Goal: Manage account settings

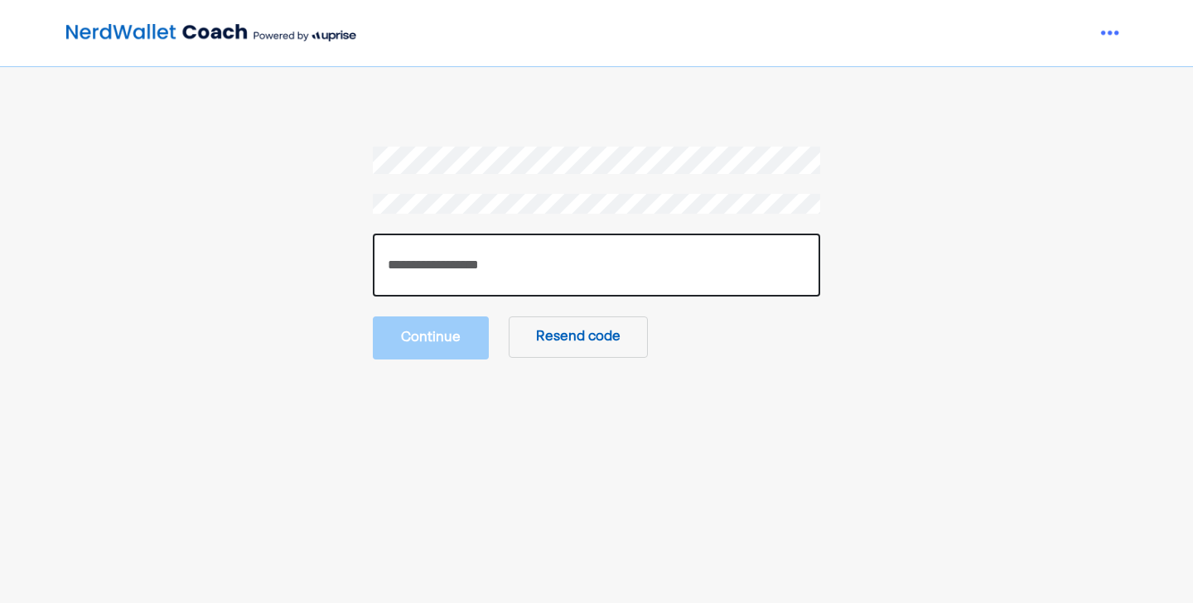
click at [439, 266] on input "number" at bounding box center [596, 265] width 447 height 63
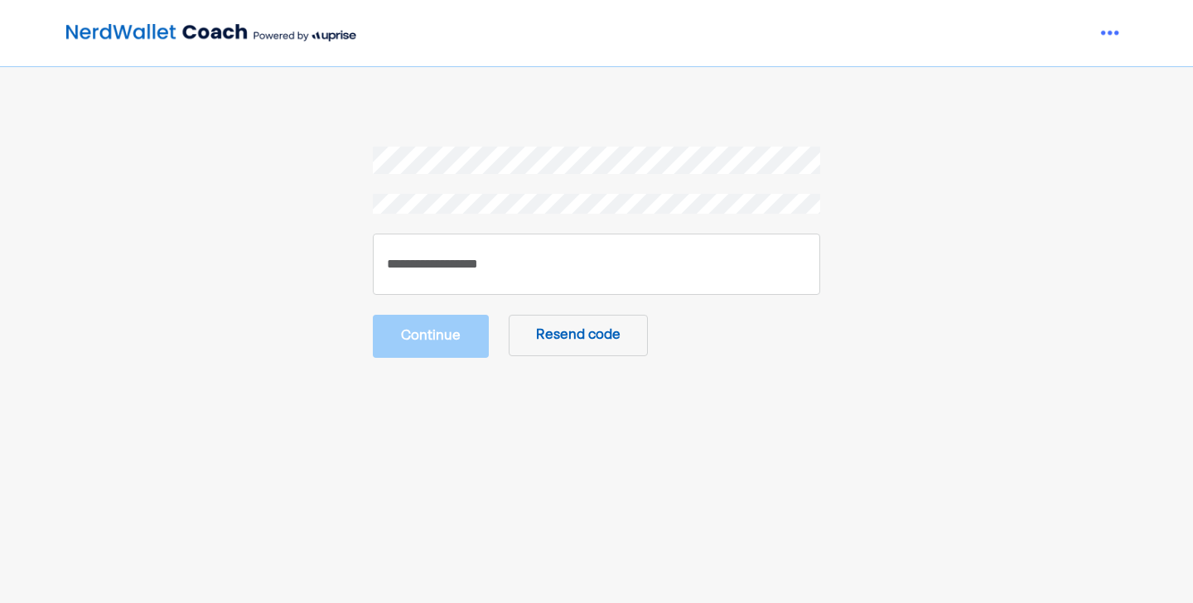
click at [254, 275] on section "Continue Resend code" at bounding box center [596, 252] width 795 height 211
click at [558, 327] on button "Resend code" at bounding box center [578, 335] width 139 height 41
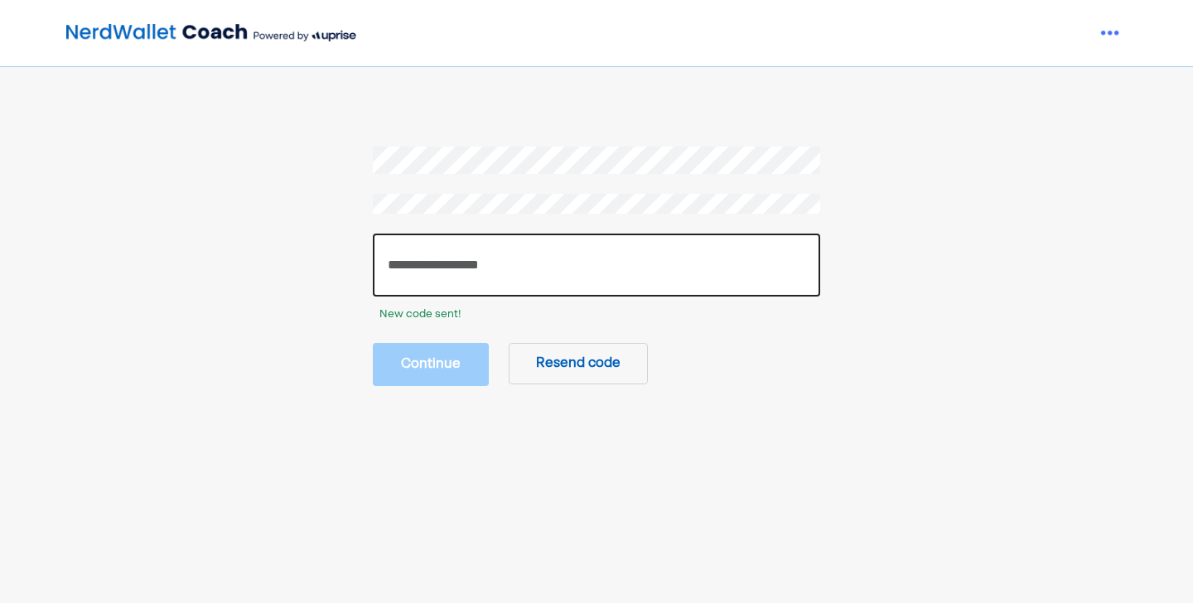
click at [406, 267] on input "number" at bounding box center [596, 265] width 447 height 63
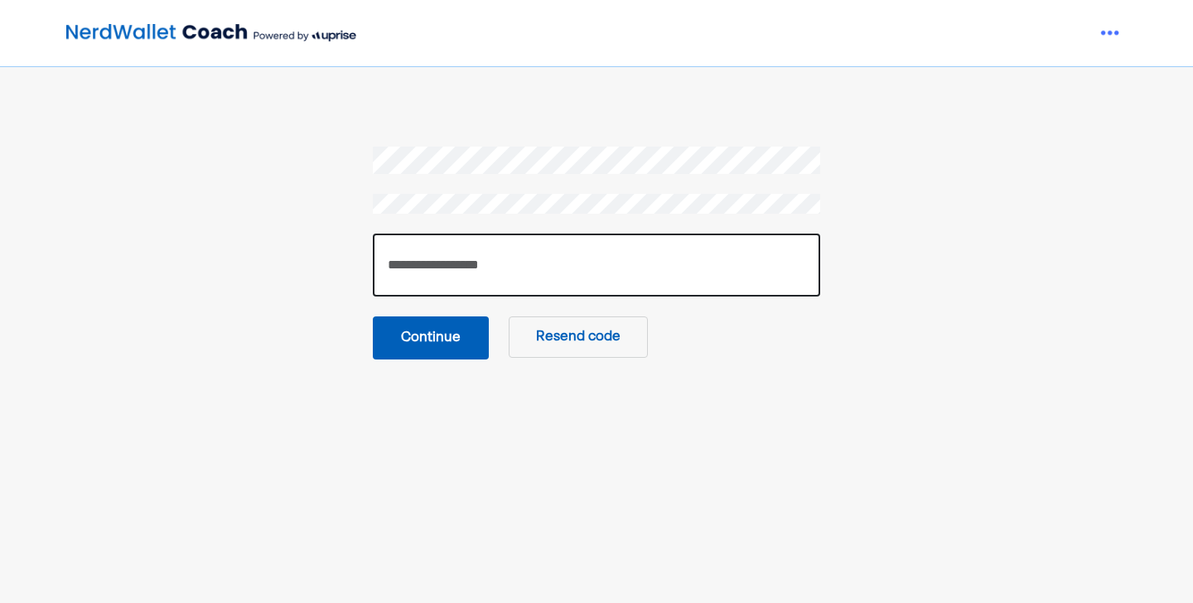
type input "******"
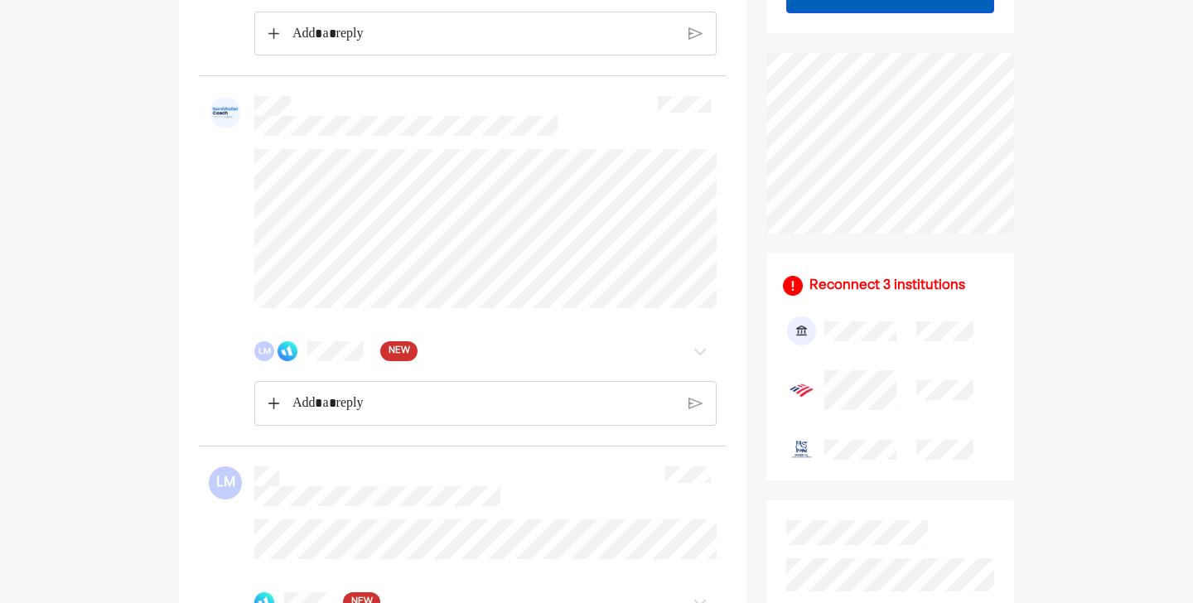
scroll to position [500, 0]
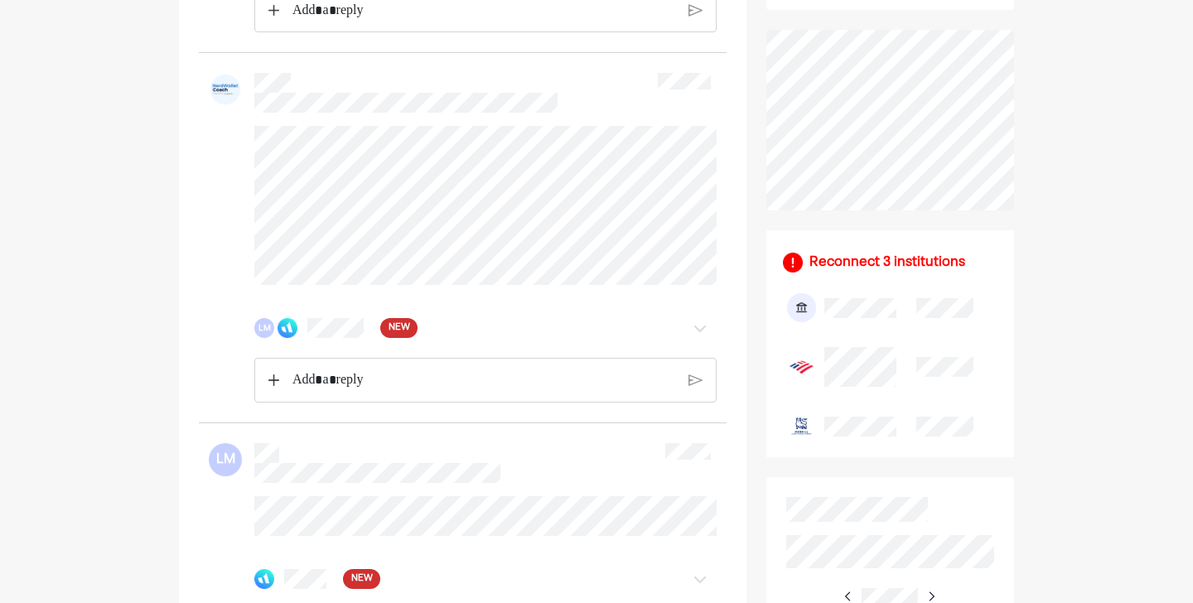
click at [908, 260] on div "Reconnect 3 institutions" at bounding box center [888, 263] width 156 height 20
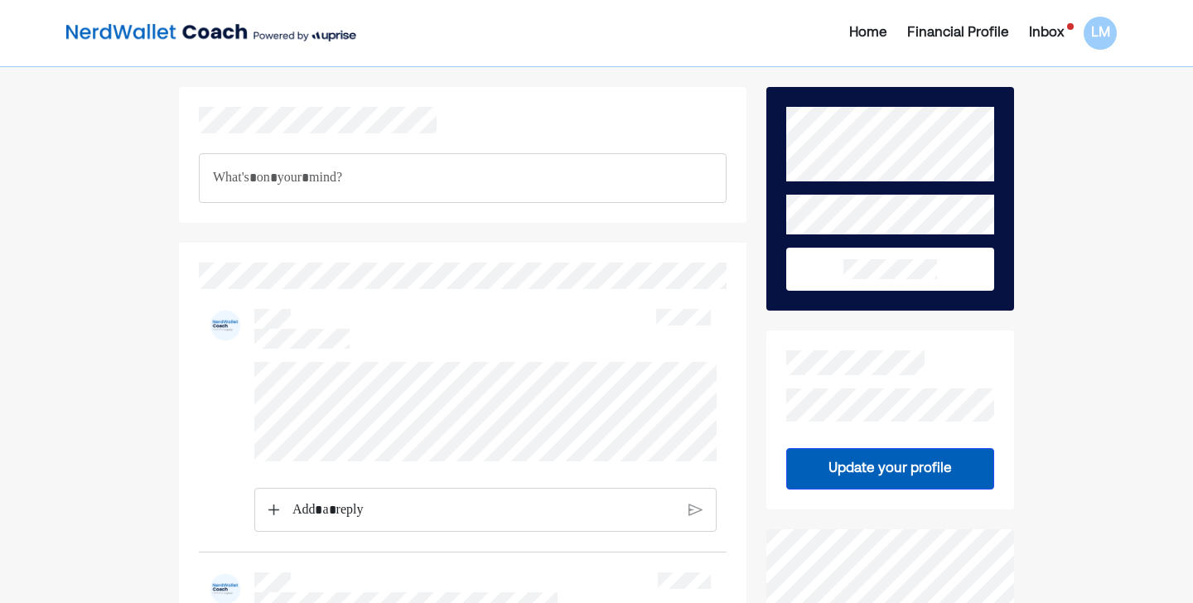
scroll to position [0, 0]
click at [991, 31] on div "Financial Profile" at bounding box center [958, 33] width 102 height 20
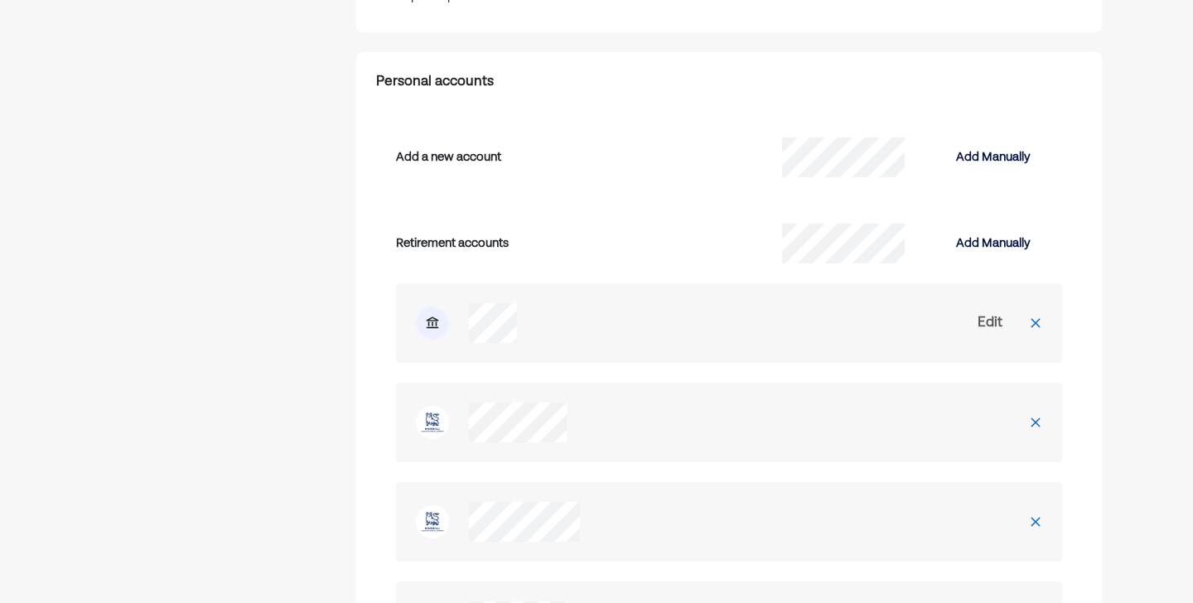
scroll to position [2201, 0]
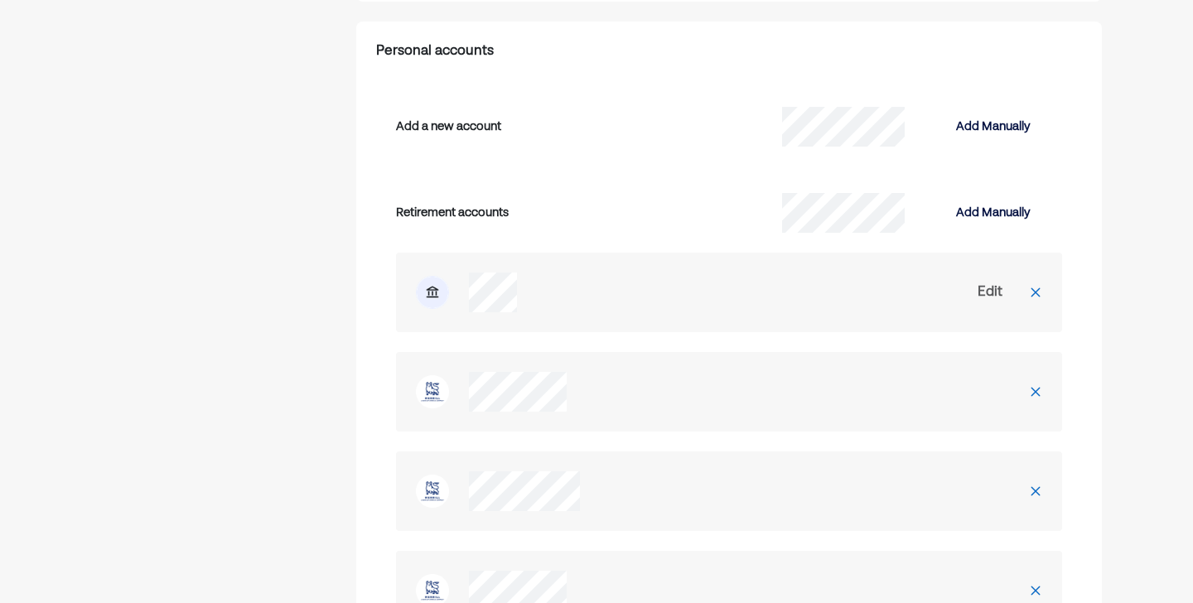
click at [978, 283] on div "Edit" at bounding box center [990, 293] width 25 height 20
select select "**********"
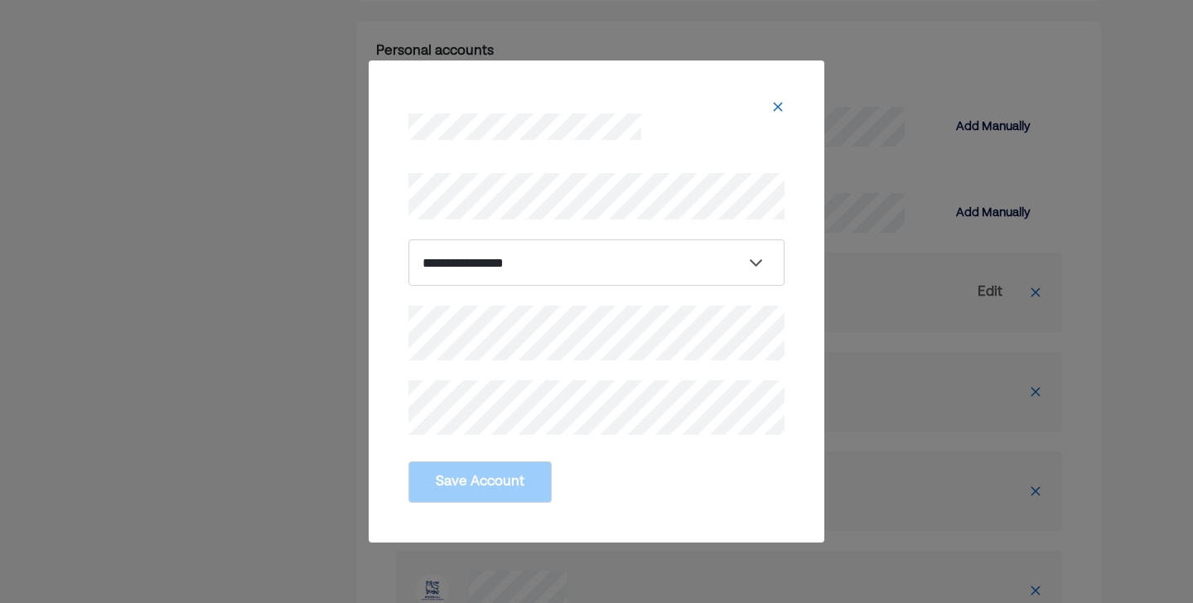
click at [781, 99] on div at bounding box center [597, 113] width 416 height 66
click at [776, 109] on img at bounding box center [777, 106] width 13 height 13
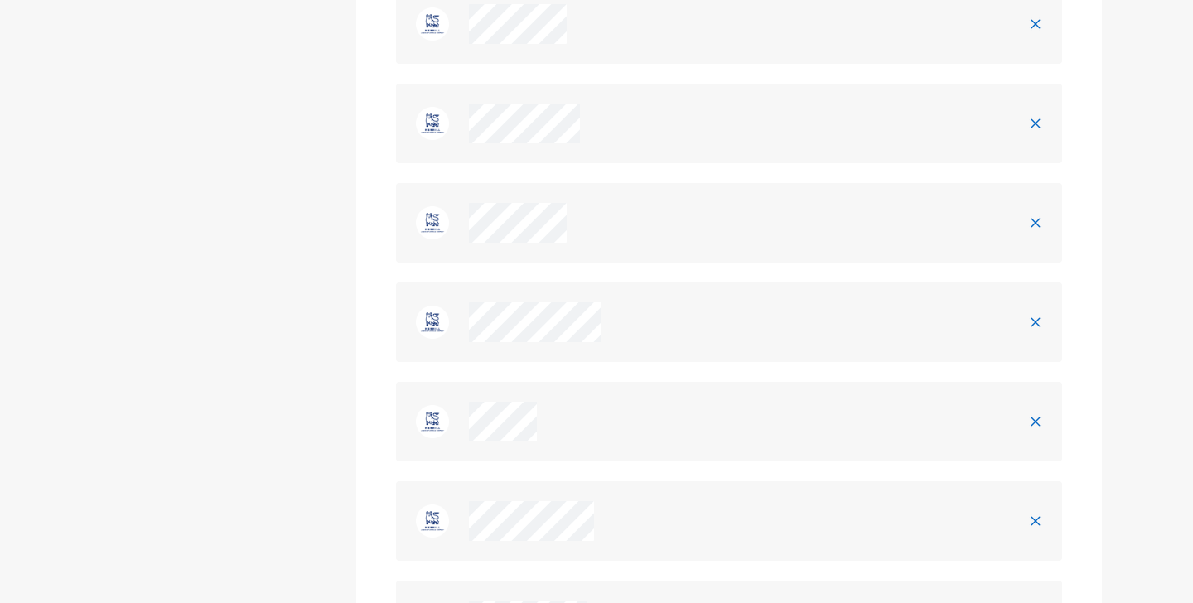
scroll to position [2554, 0]
click at [1034, 132] on img at bounding box center [1035, 138] width 13 height 13
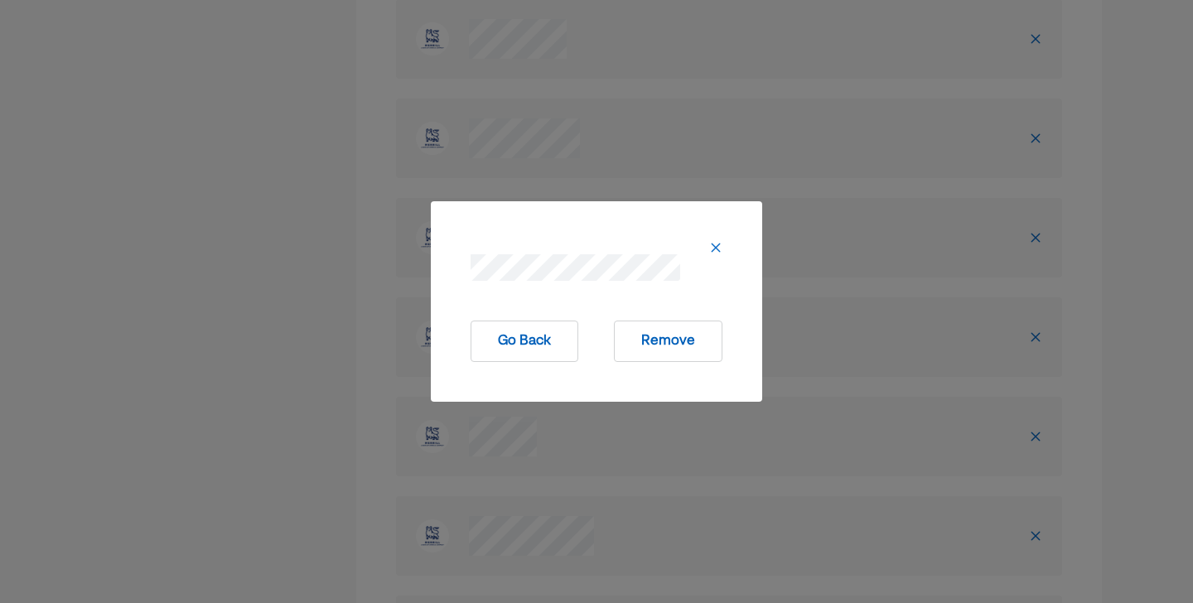
click at [703, 355] on button "Remove" at bounding box center [668, 341] width 109 height 41
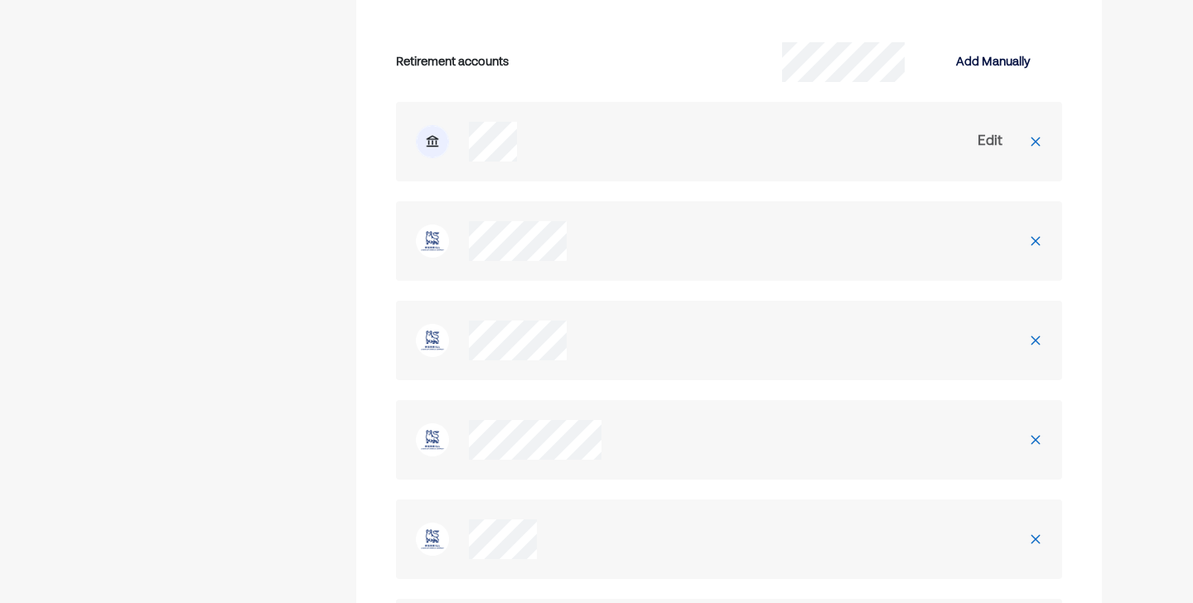
scroll to position [2316, 0]
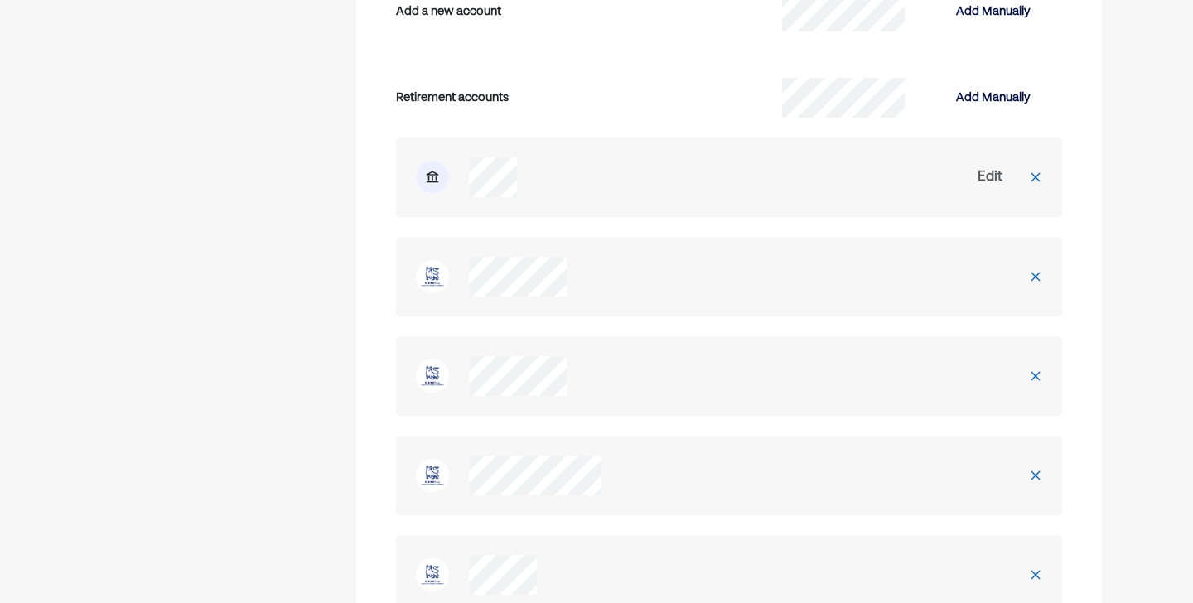
click at [1035, 270] on img at bounding box center [1035, 276] width 13 height 13
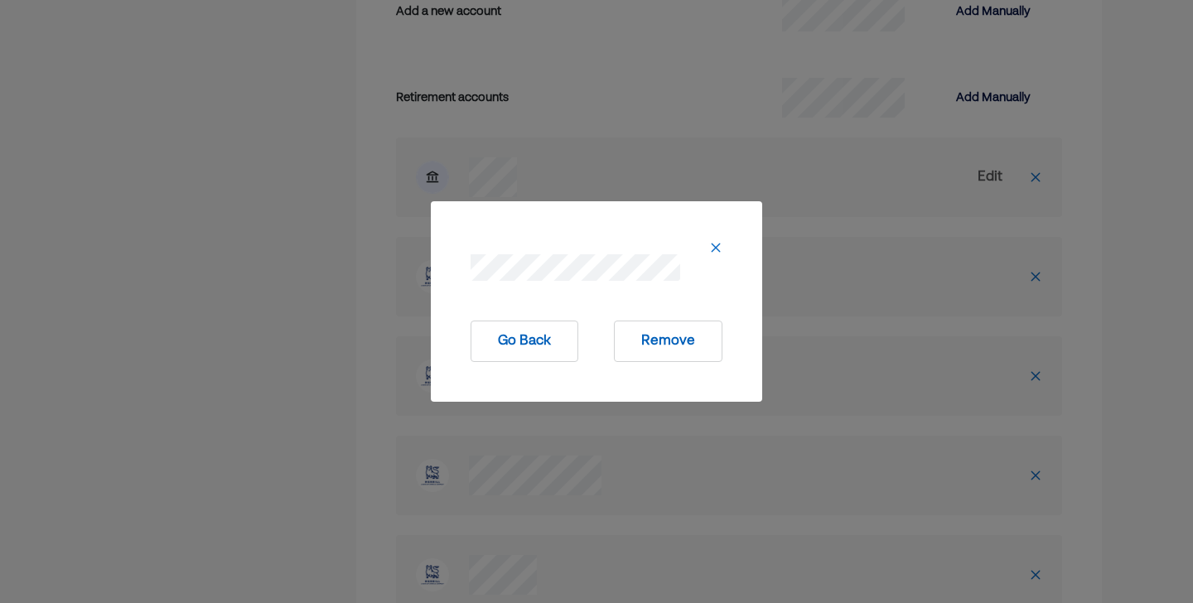
click at [682, 355] on button "Remove" at bounding box center [668, 341] width 109 height 41
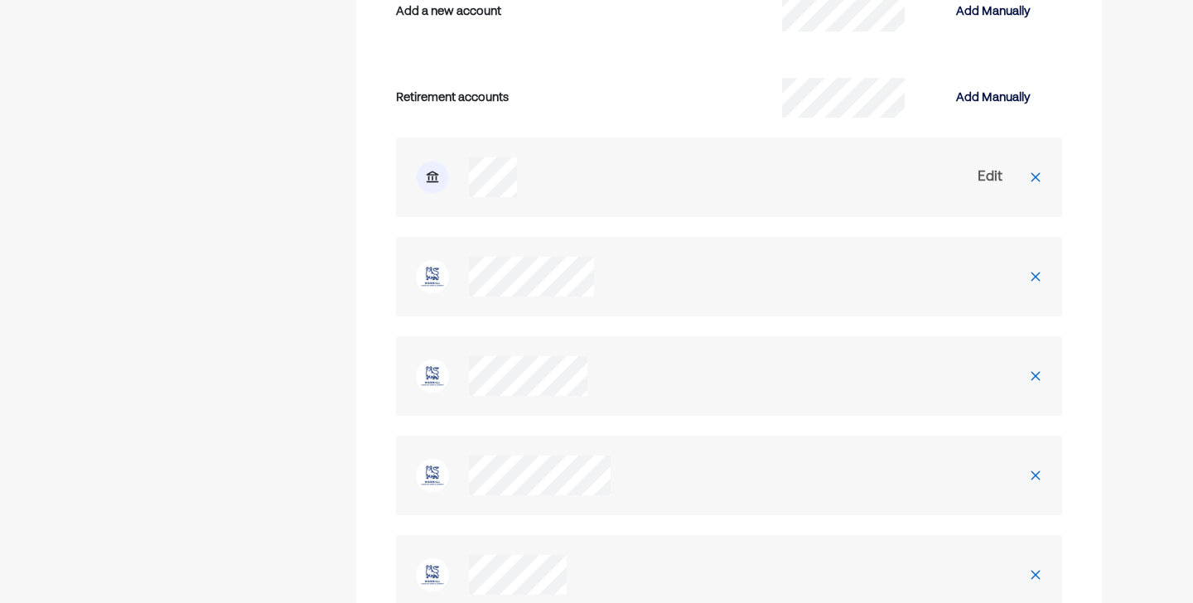
click at [1041, 270] on img at bounding box center [1035, 276] width 13 height 13
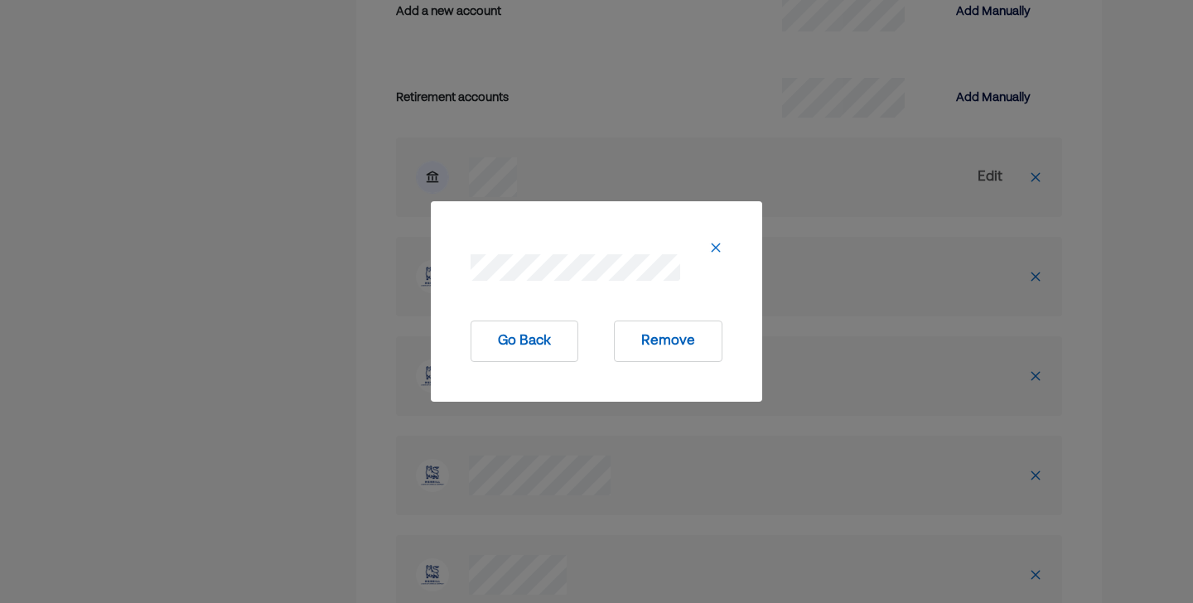
click at [687, 338] on button "Remove" at bounding box center [668, 341] width 109 height 41
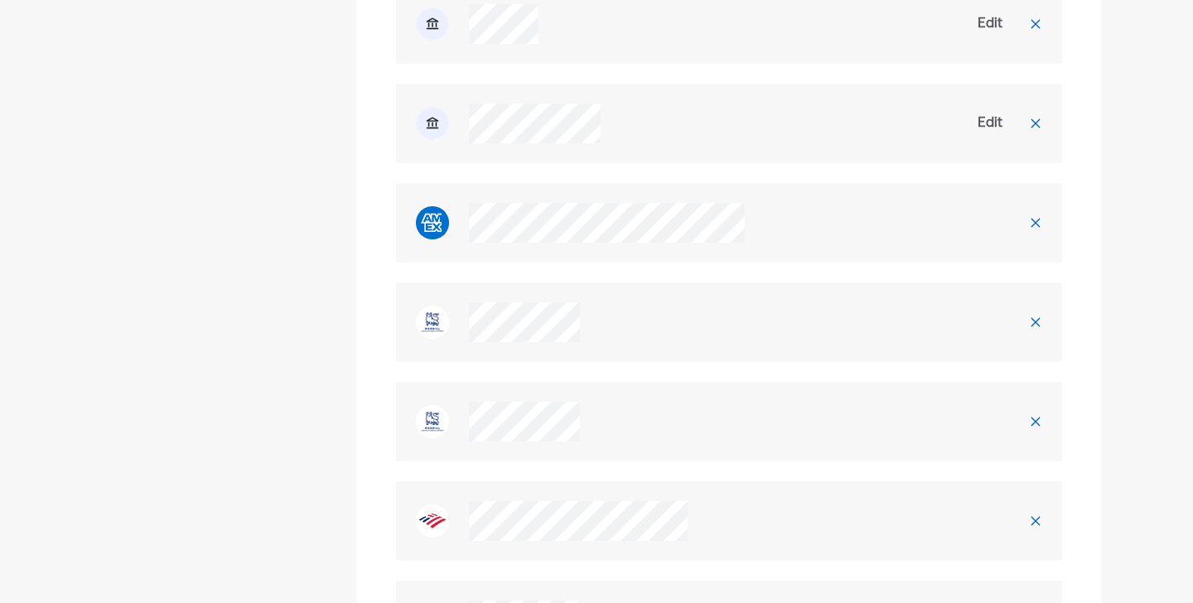
scroll to position [3078, 0]
click at [1037, 310] on img at bounding box center [1035, 316] width 13 height 13
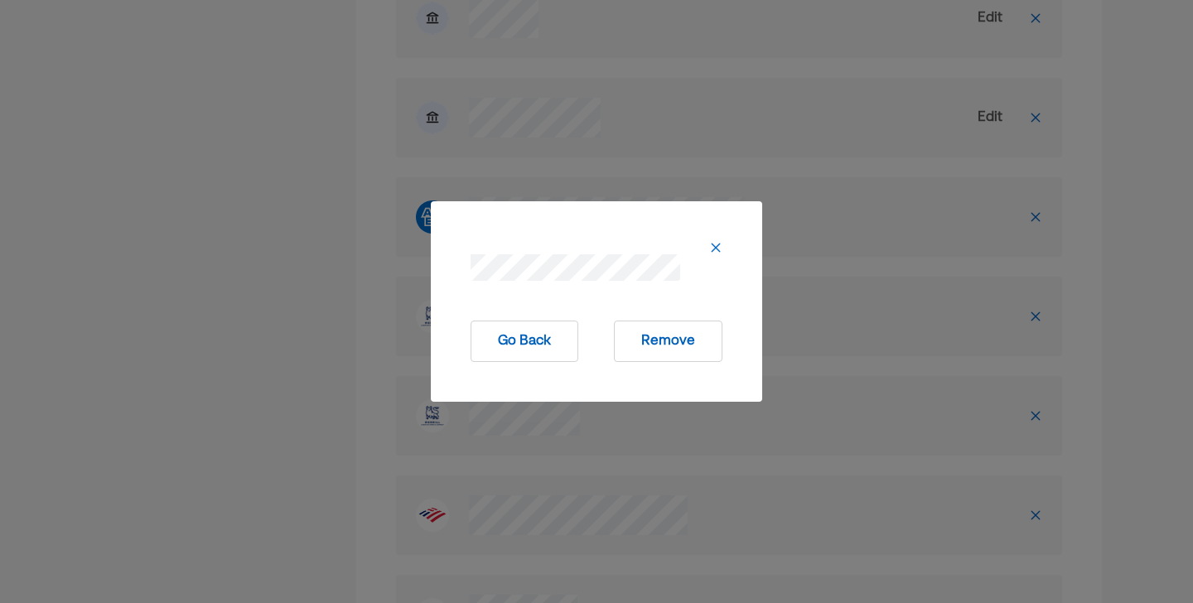
click at [668, 348] on button "Remove" at bounding box center [668, 341] width 109 height 41
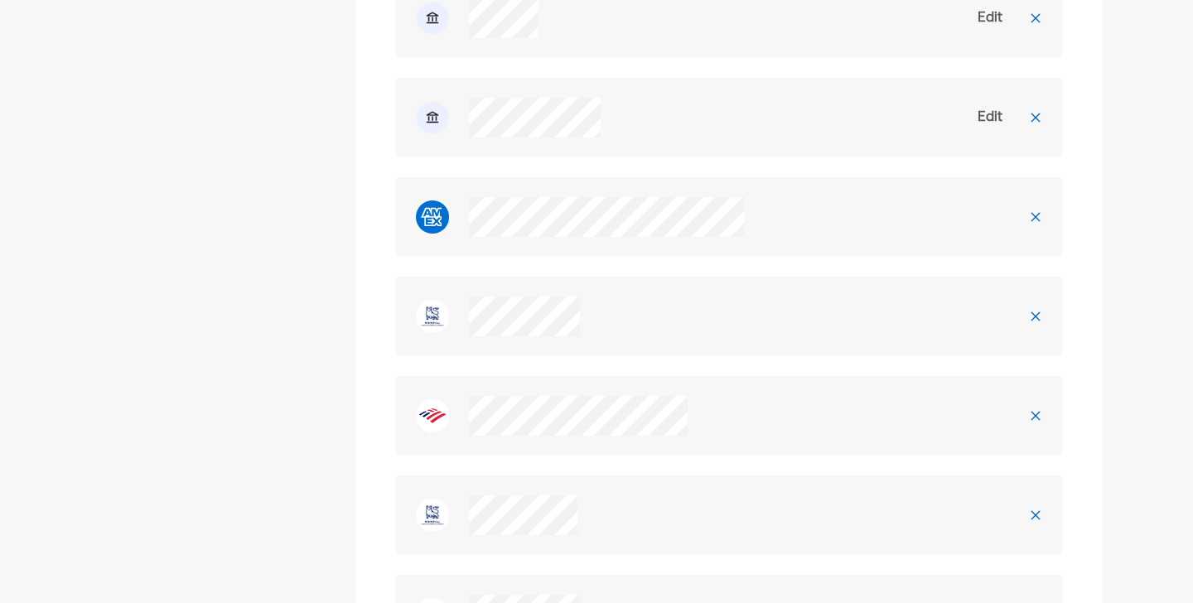
click at [1037, 310] on img at bounding box center [1035, 316] width 13 height 13
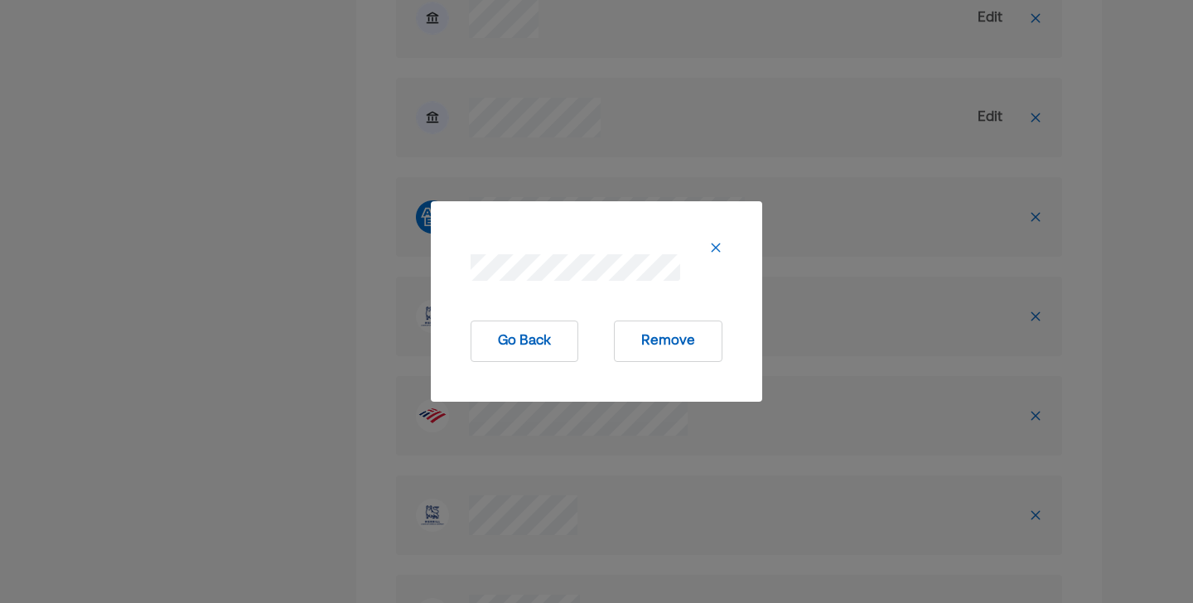
click at [670, 355] on button "Remove" at bounding box center [668, 341] width 109 height 41
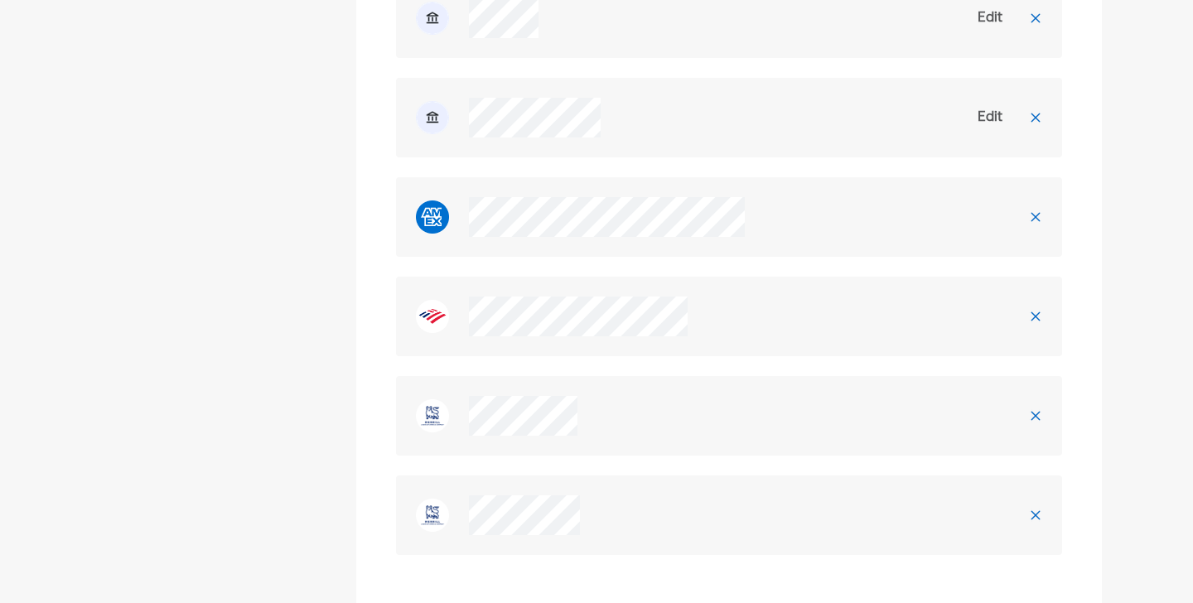
click at [1035, 310] on img at bounding box center [1035, 316] width 13 height 13
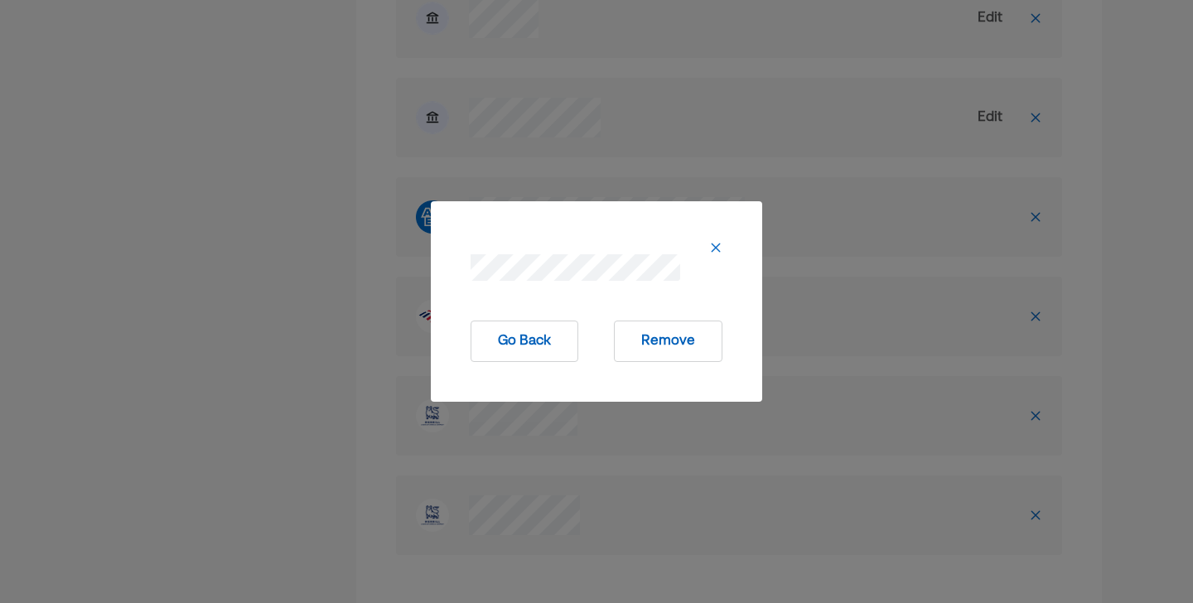
click at [699, 343] on button "Remove" at bounding box center [668, 341] width 109 height 41
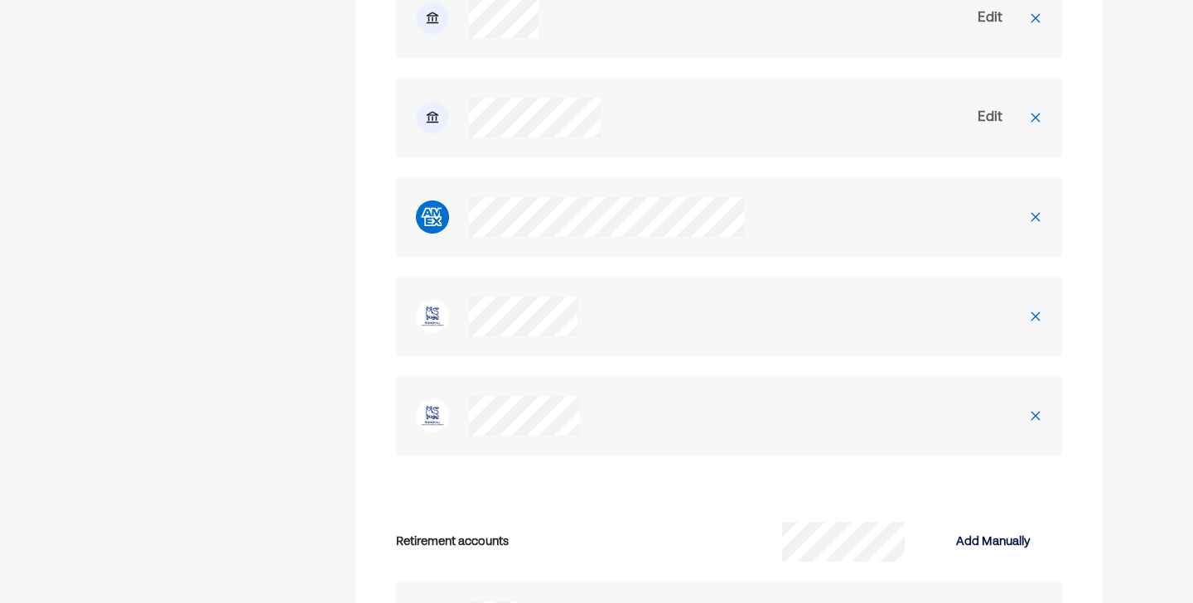
click at [1034, 310] on img at bounding box center [1035, 316] width 13 height 13
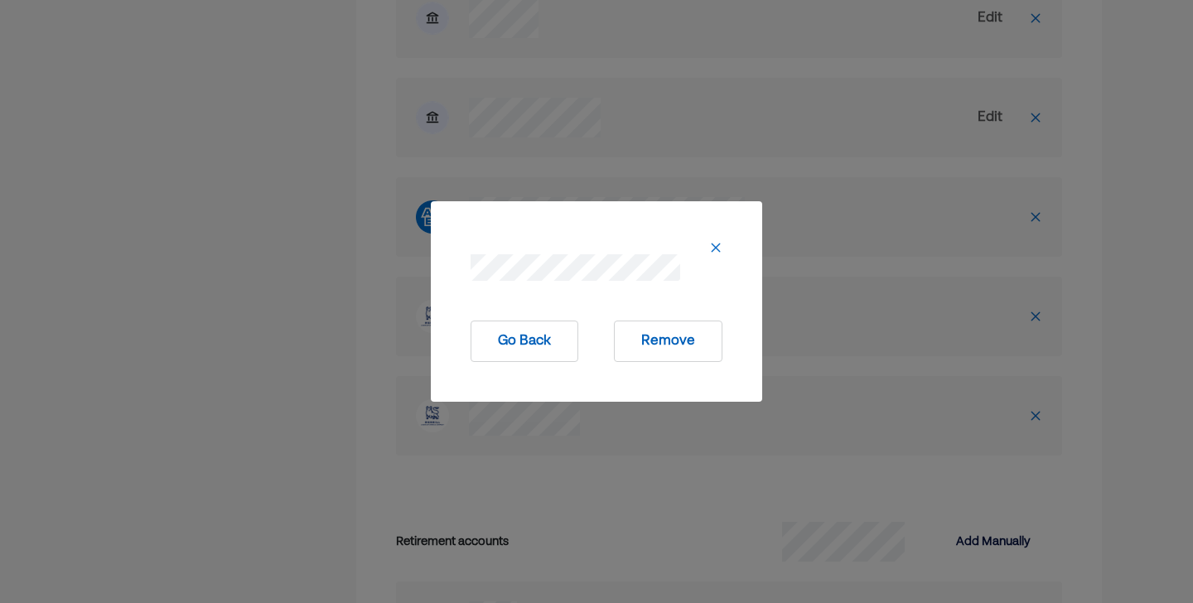
click at [694, 332] on button "Remove" at bounding box center [668, 341] width 109 height 41
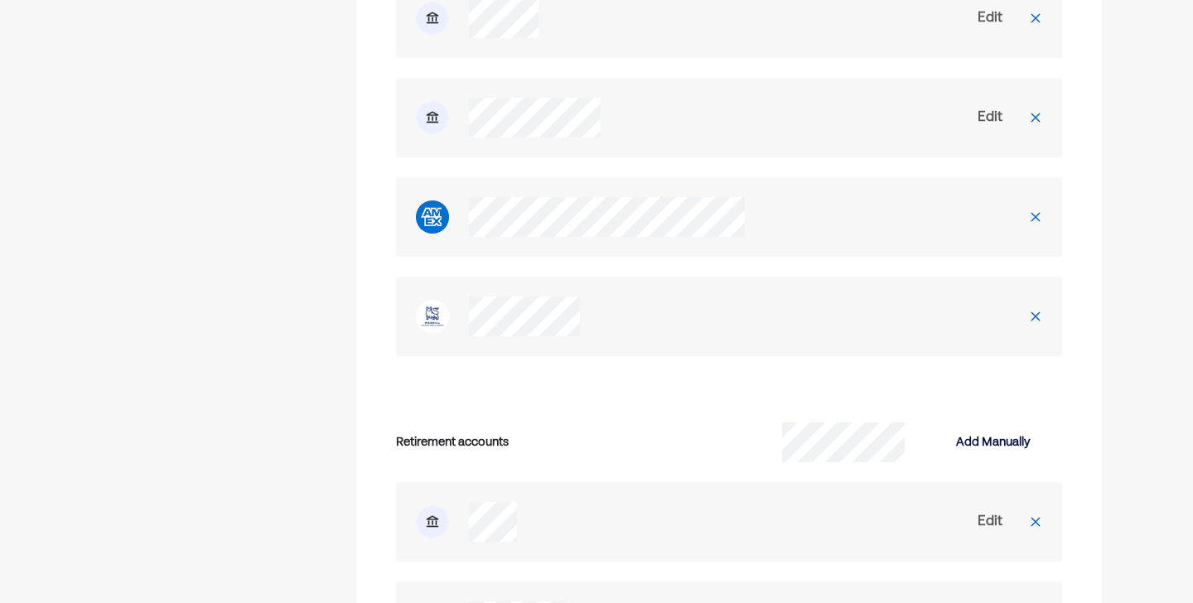
click at [1044, 293] on div at bounding box center [1035, 316] width 53 height 53
click at [1034, 310] on img at bounding box center [1035, 316] width 13 height 13
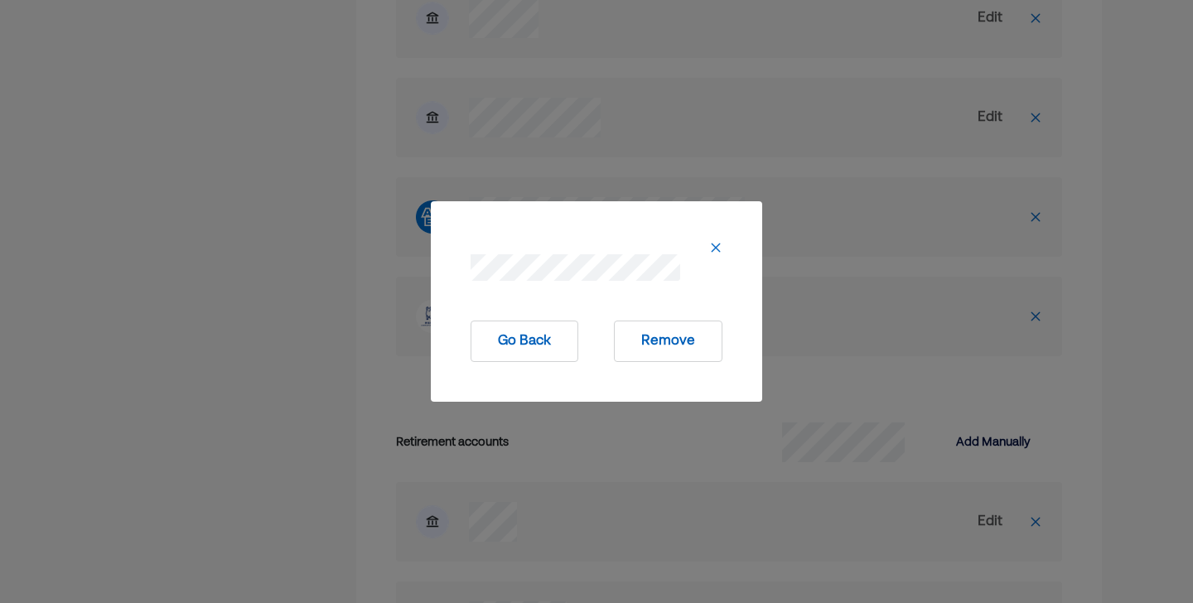
click at [663, 347] on button "Remove" at bounding box center [668, 341] width 109 height 41
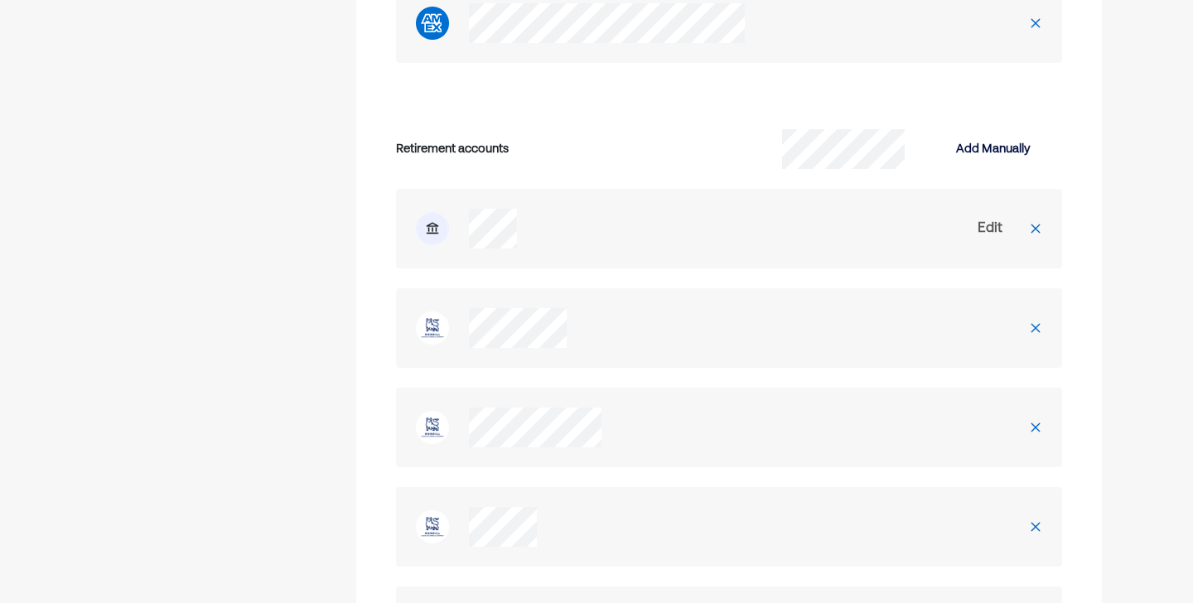
scroll to position [3315, 0]
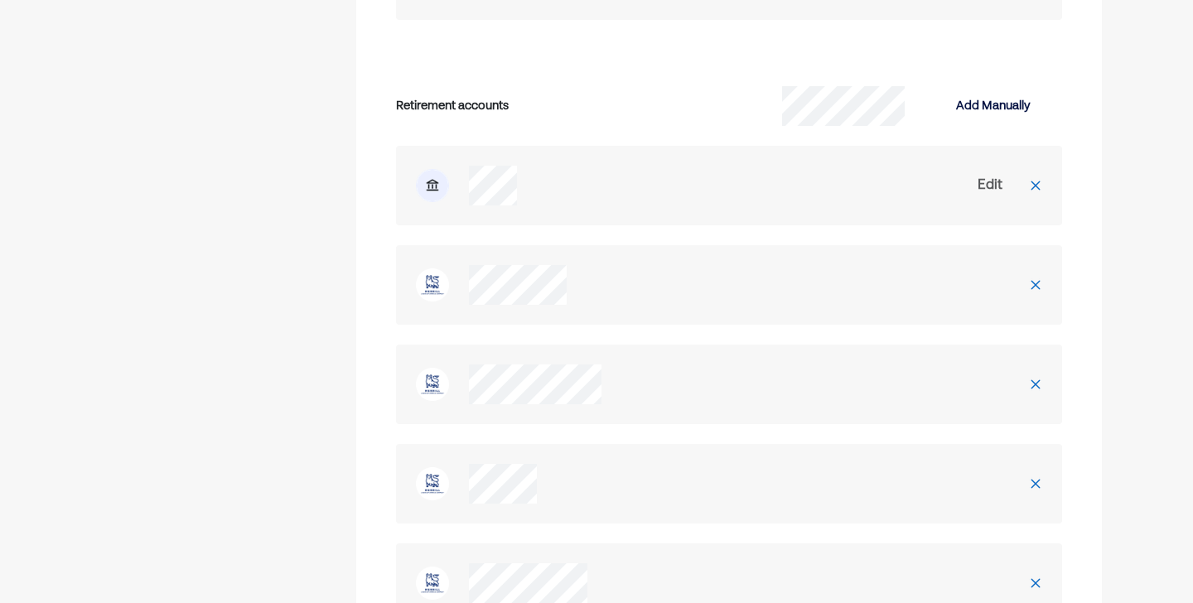
click at [1036, 278] on img at bounding box center [1035, 284] width 13 height 13
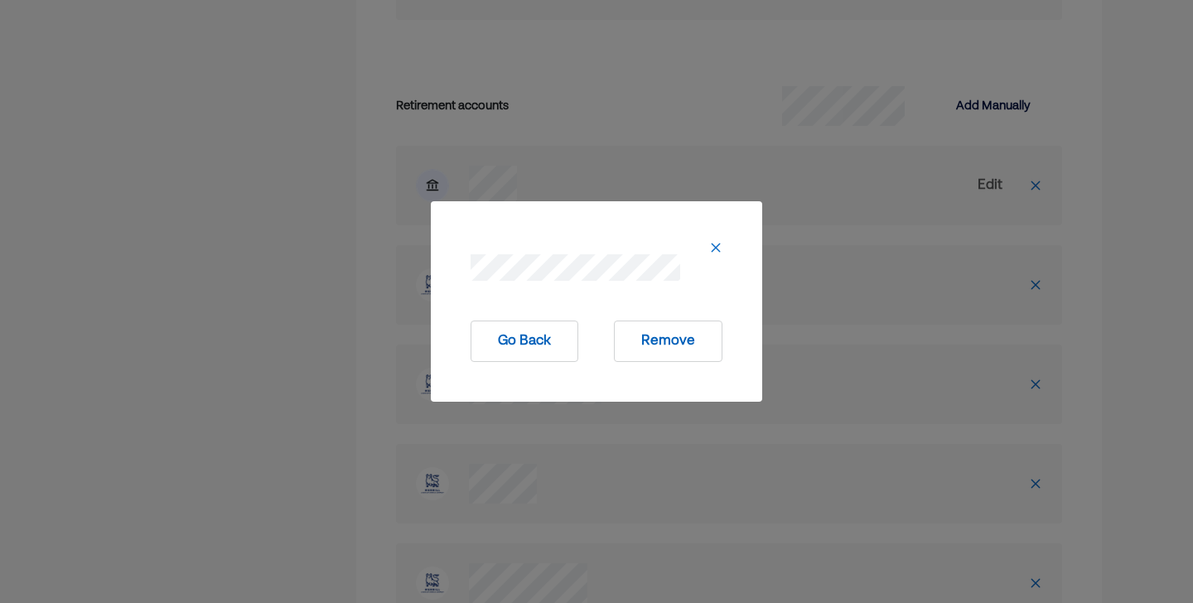
click at [655, 330] on button "Remove" at bounding box center [668, 341] width 109 height 41
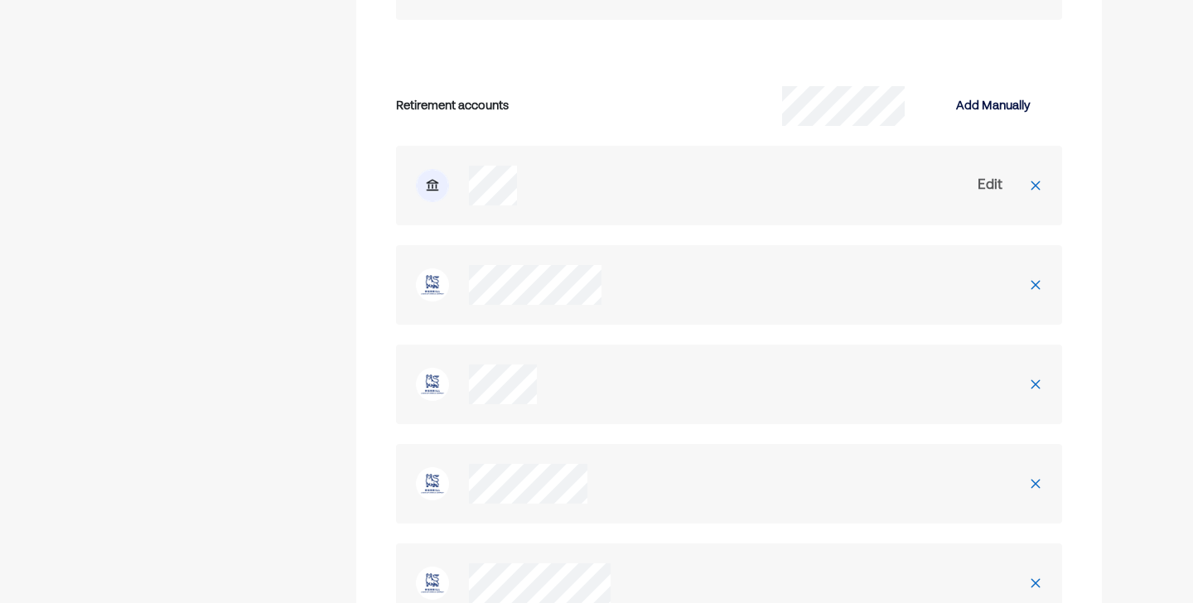
click at [1044, 277] on div at bounding box center [1035, 285] width 53 height 53
click at [1039, 278] on img at bounding box center [1035, 284] width 13 height 13
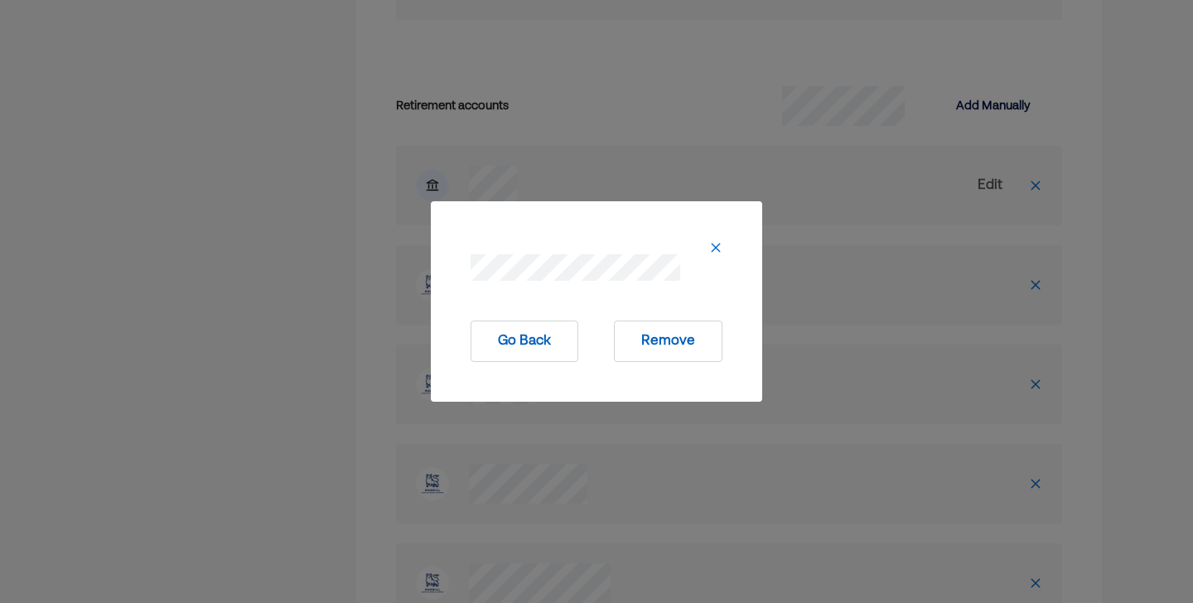
click at [655, 339] on button "Remove" at bounding box center [668, 341] width 109 height 41
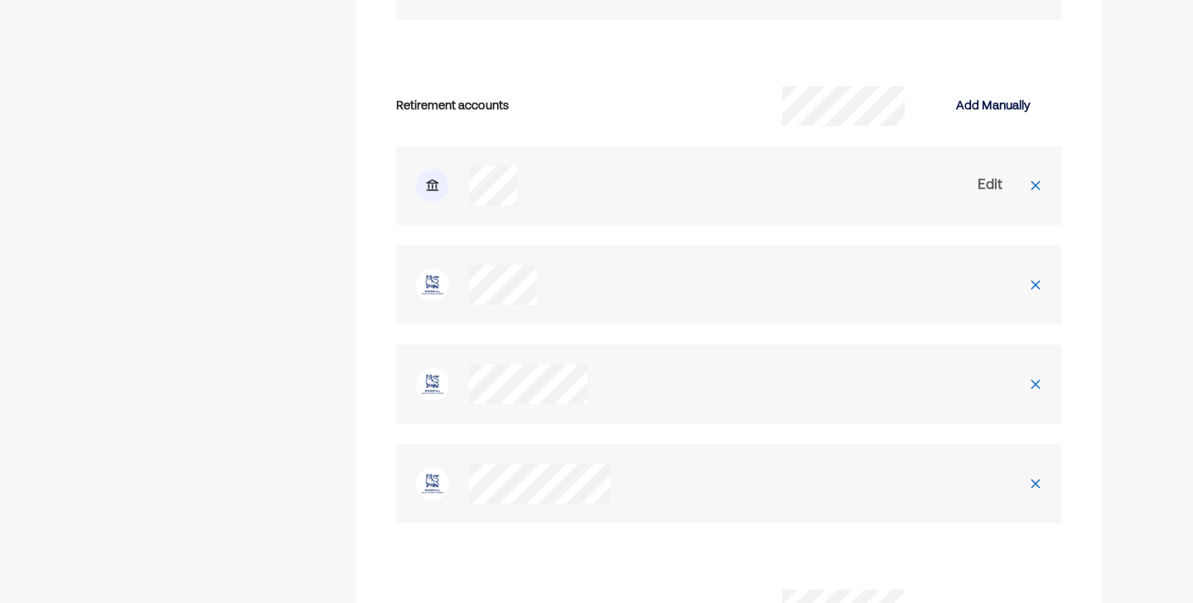
click at [1037, 278] on img at bounding box center [1035, 284] width 13 height 13
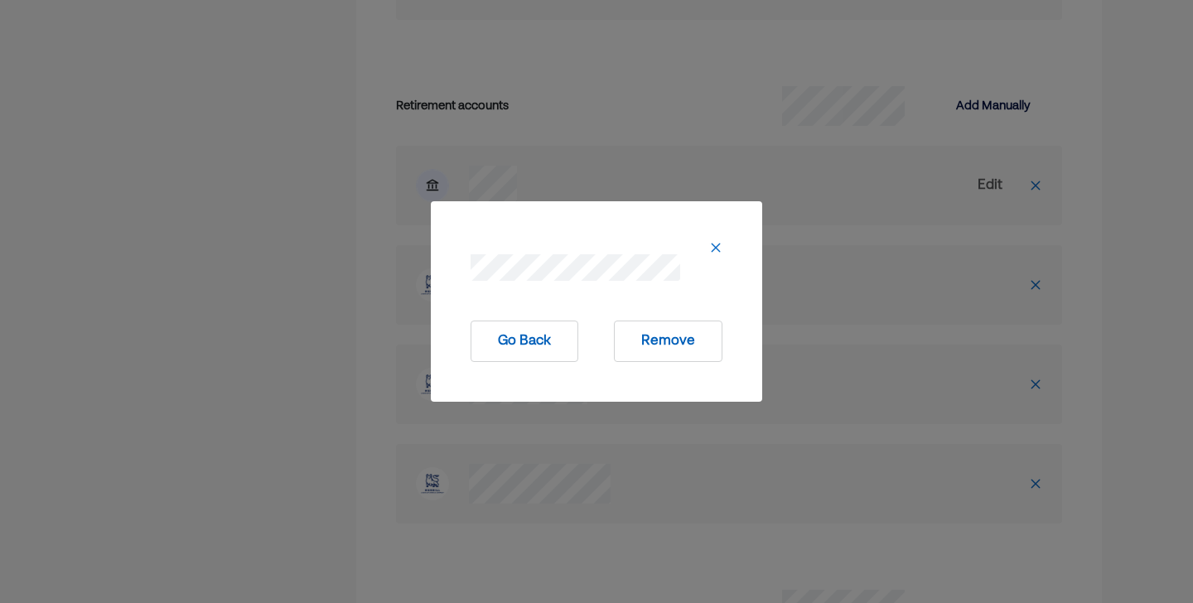
click at [674, 342] on button "Remove" at bounding box center [668, 341] width 109 height 41
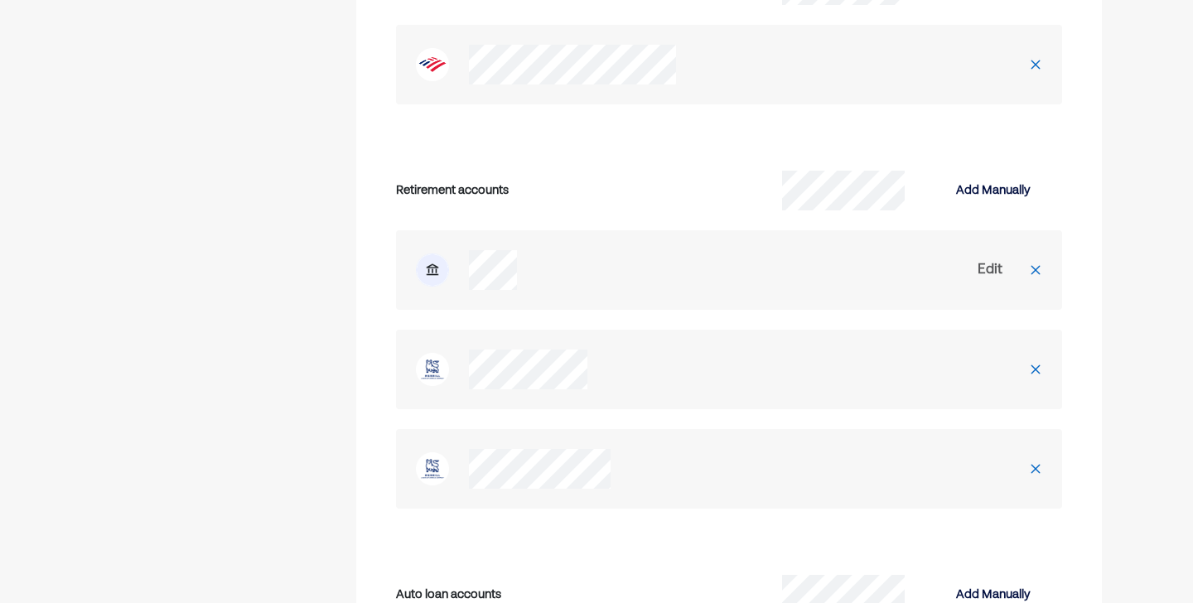
scroll to position [3440, 0]
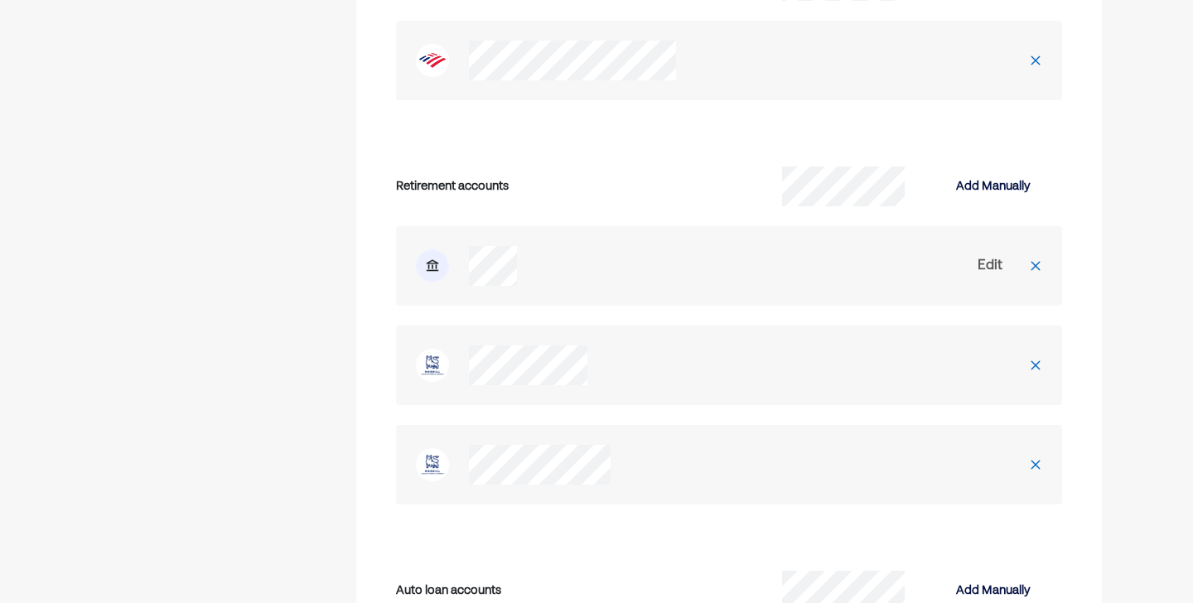
click at [1033, 359] on img at bounding box center [1035, 365] width 13 height 13
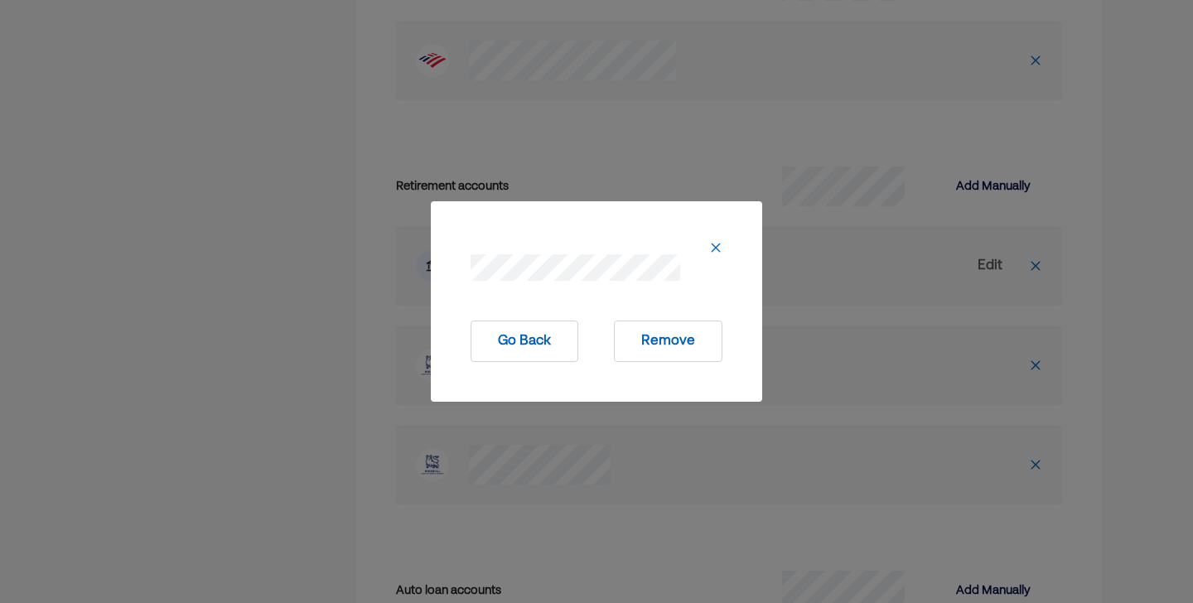
click at [667, 352] on button "Remove" at bounding box center [668, 341] width 109 height 41
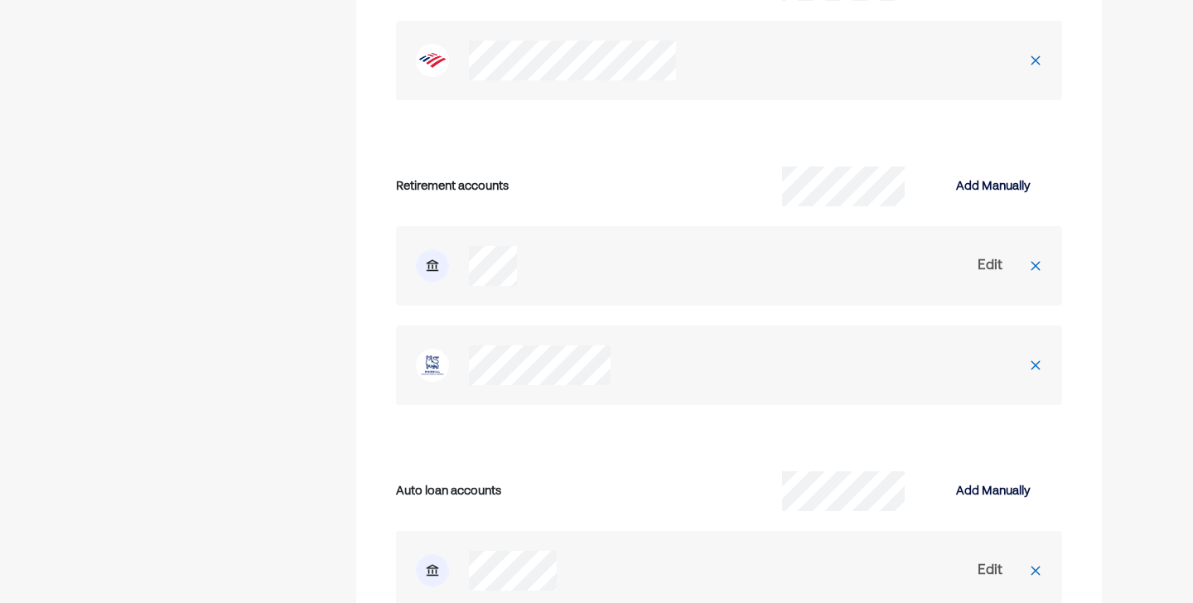
click at [1035, 355] on div at bounding box center [1035, 365] width 53 height 53
click at [1040, 359] on img at bounding box center [1035, 365] width 13 height 13
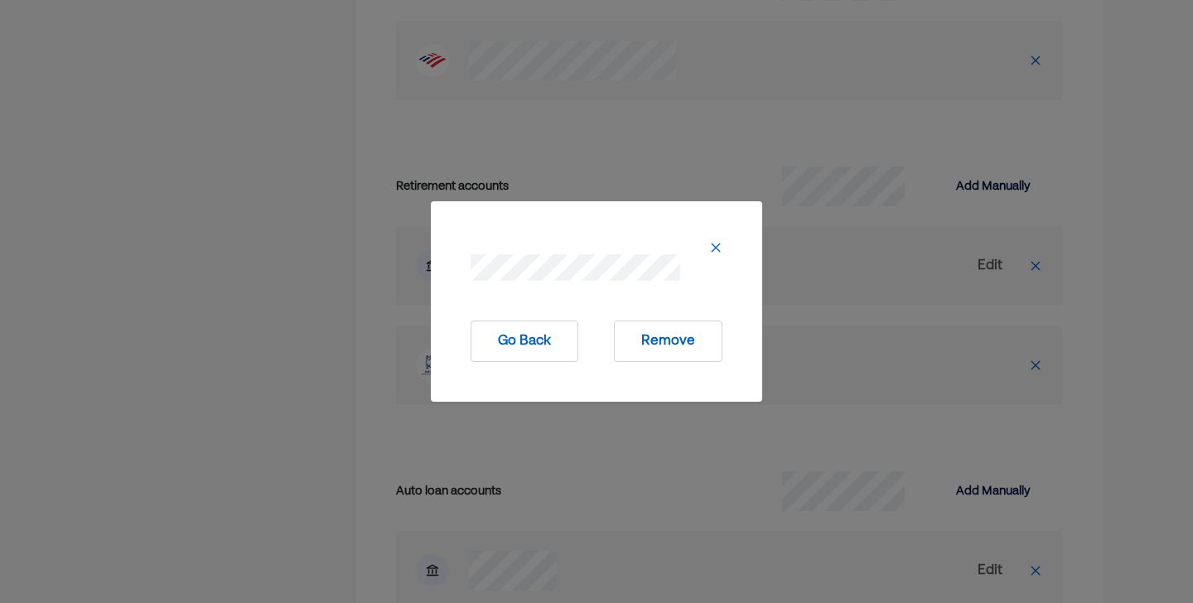
click at [694, 348] on button "Remove" at bounding box center [668, 341] width 109 height 41
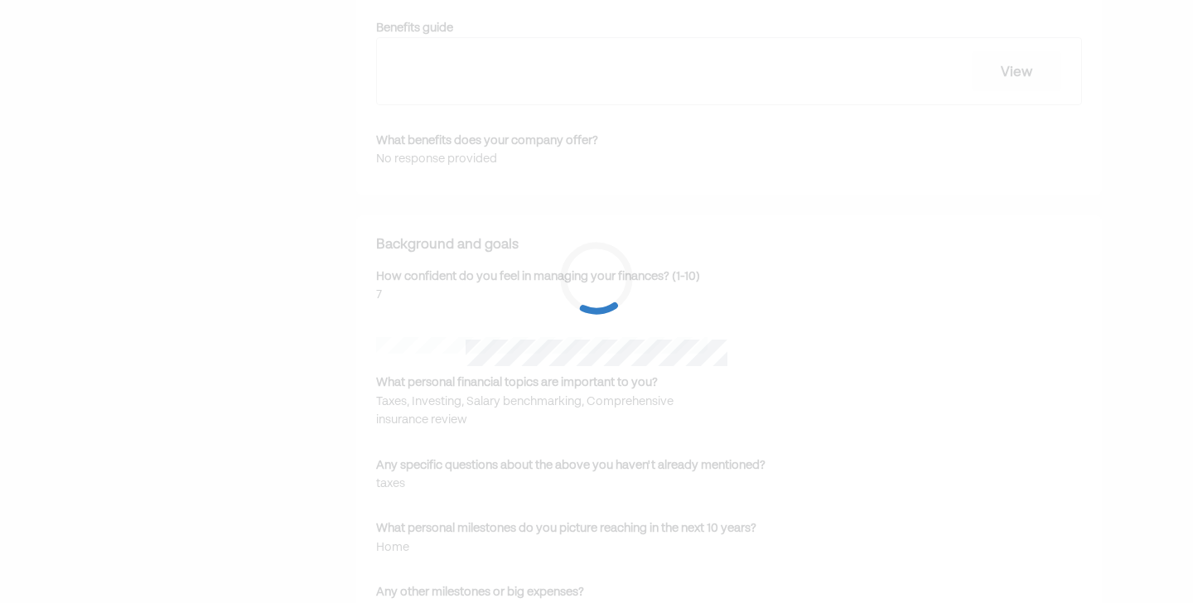
scroll to position [932, 0]
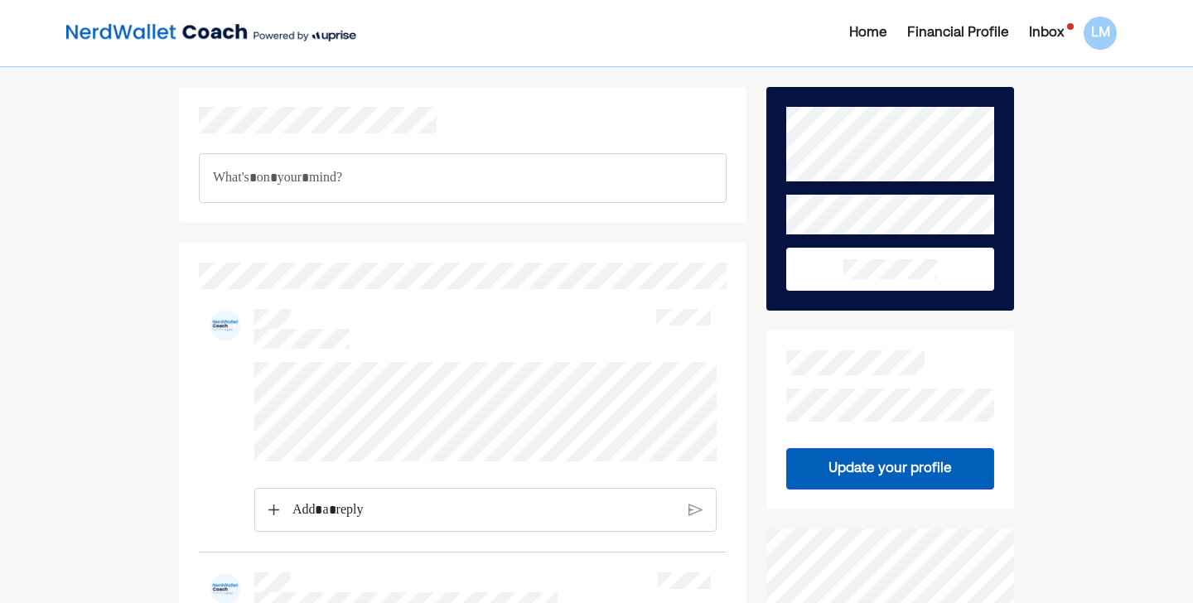
click at [981, 21] on div "Home Financial Profile Inbox LM" at bounding box center [952, 33] width 350 height 33
click at [980, 29] on div "Financial Profile" at bounding box center [958, 33] width 102 height 20
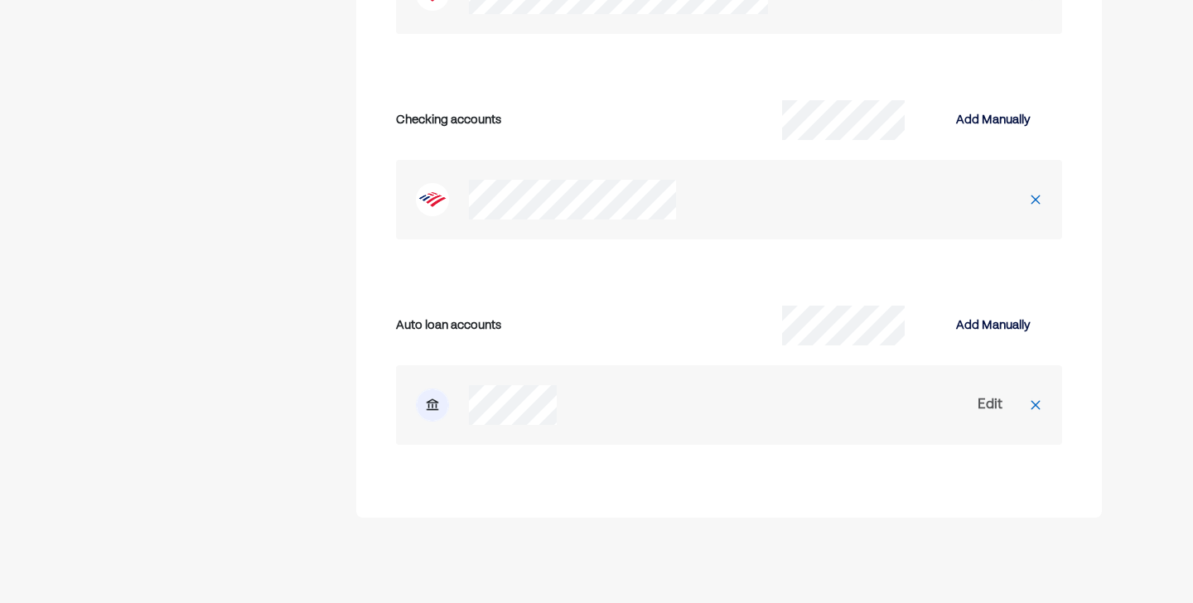
scroll to position [3828, 0]
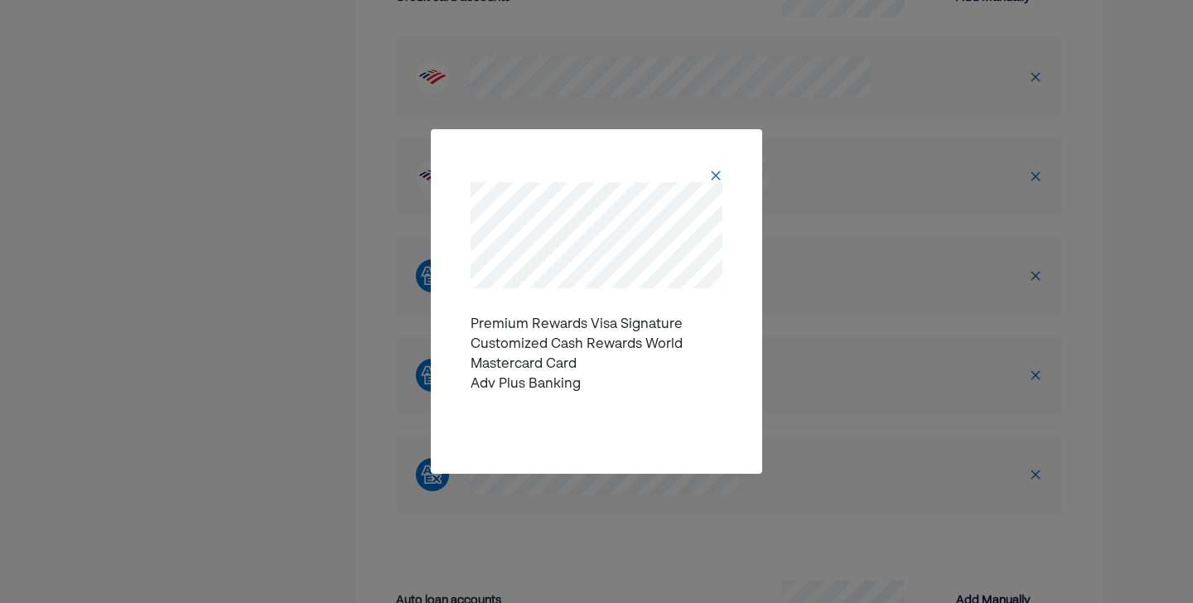
click at [718, 176] on img at bounding box center [715, 175] width 13 height 13
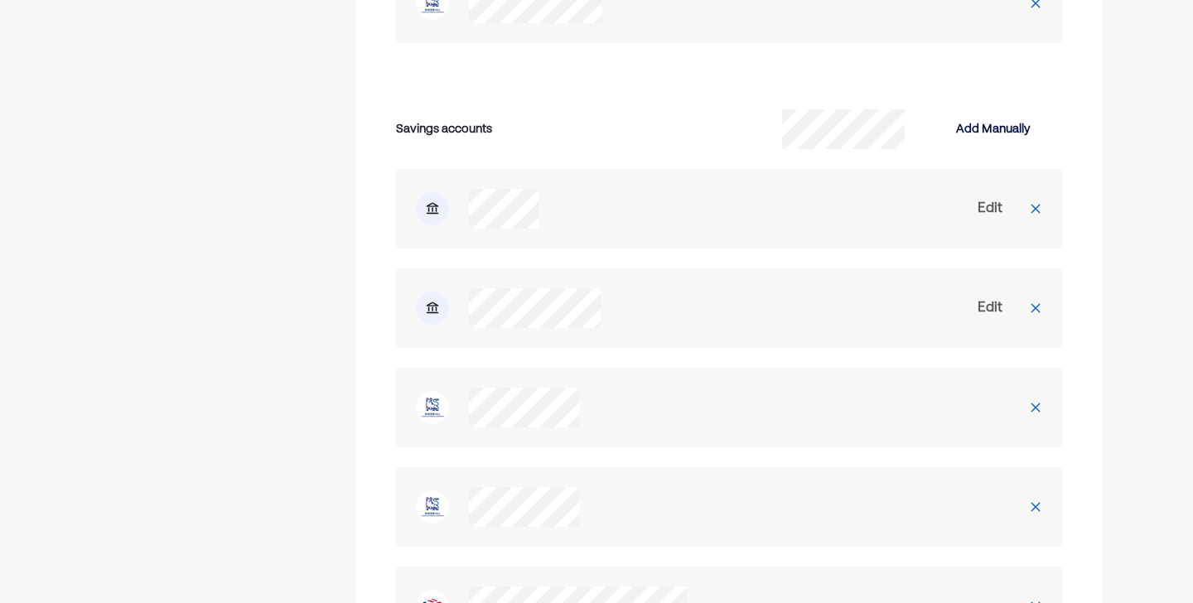
scroll to position [2801, 0]
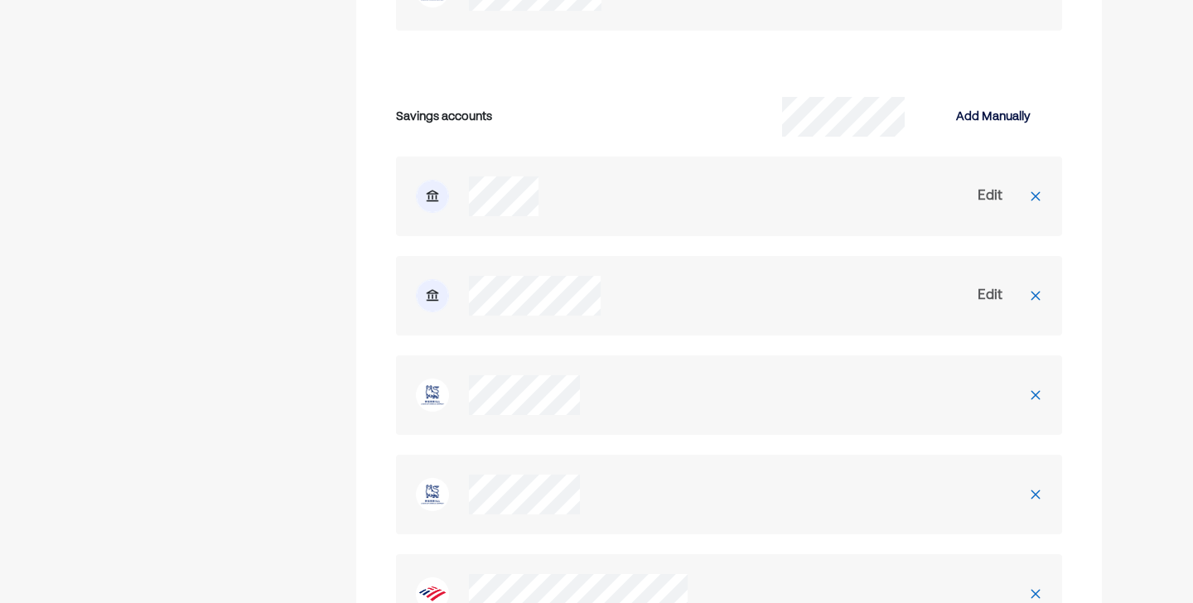
click at [994, 186] on div "Edit" at bounding box center [990, 196] width 25 height 20
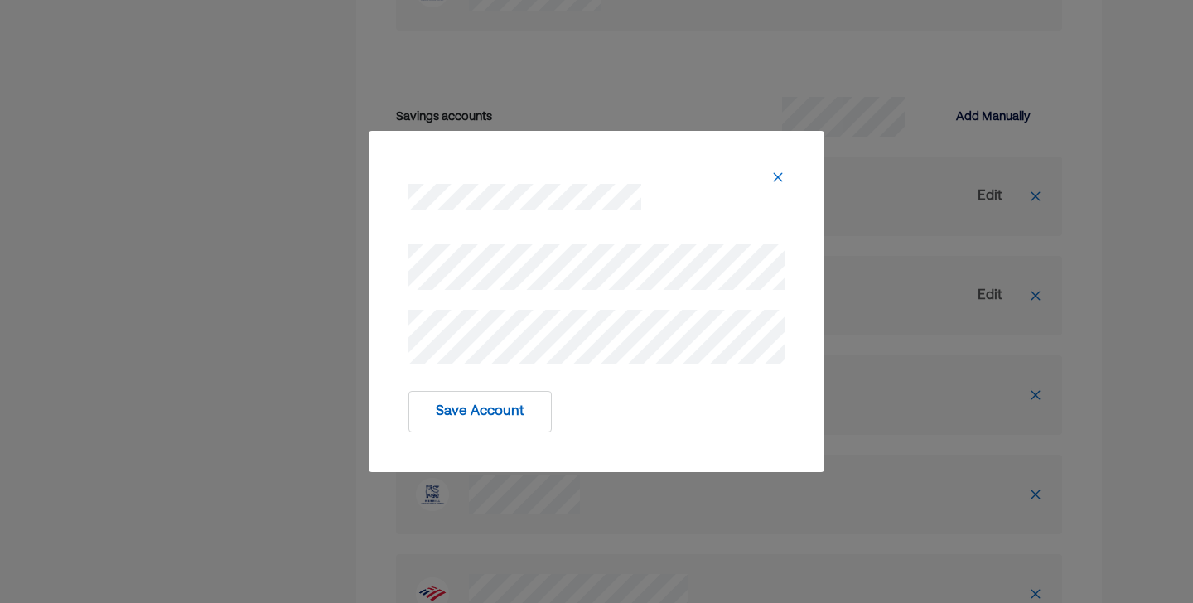
click at [621, 410] on div "Save Account" at bounding box center [597, 411] width 376 height 41
click at [522, 413] on button "Save Account" at bounding box center [480, 411] width 143 height 41
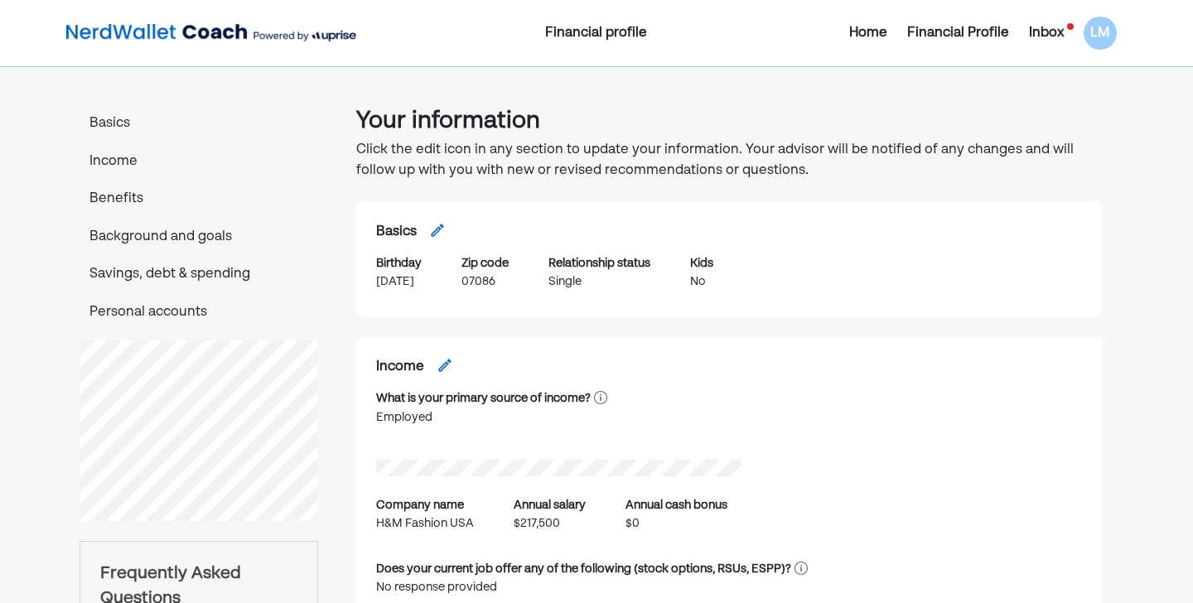
scroll to position [0, 0]
click at [175, 31] on img at bounding box center [211, 33] width 290 height 33
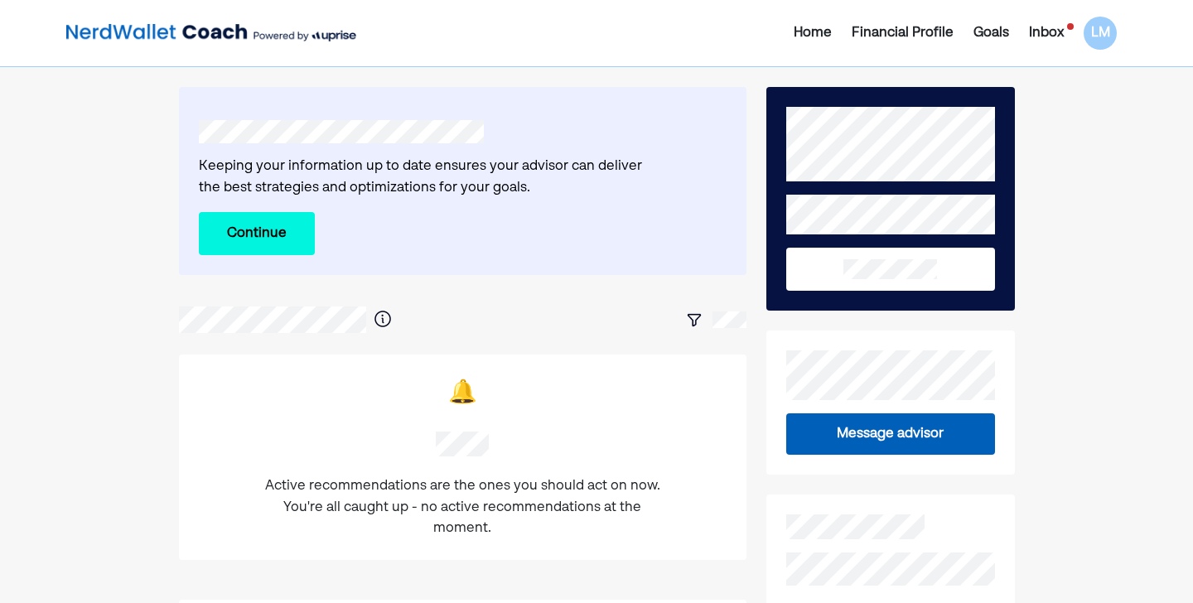
click at [1042, 36] on div "Inbox" at bounding box center [1046, 33] width 35 height 20
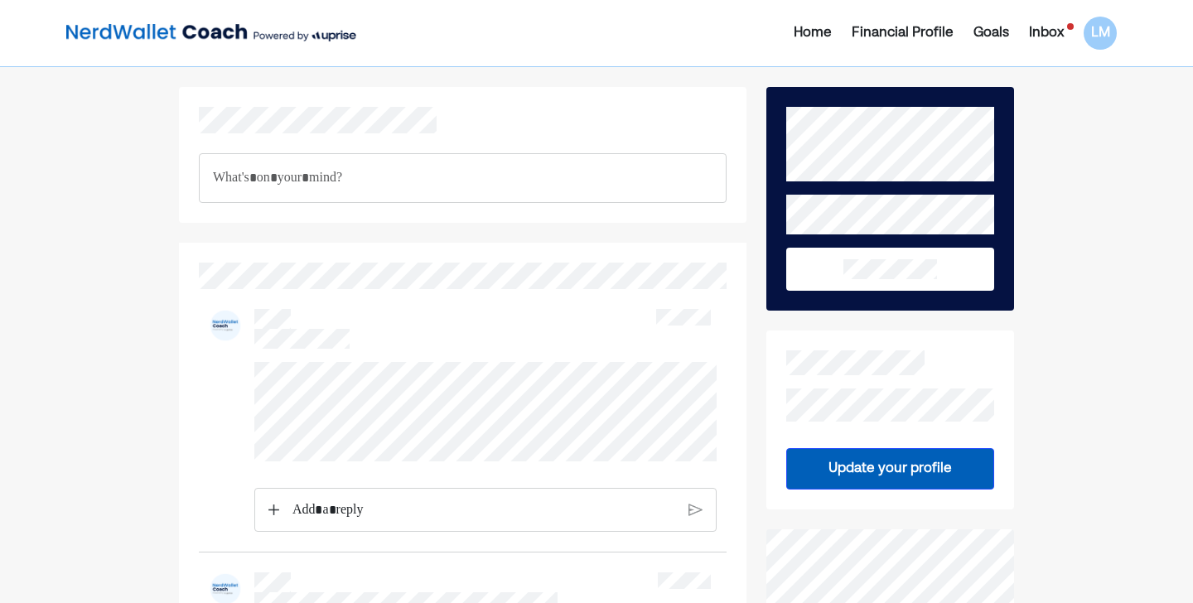
click at [415, 518] on p "Rich Text Editor. Editing area: main" at bounding box center [484, 511] width 383 height 22
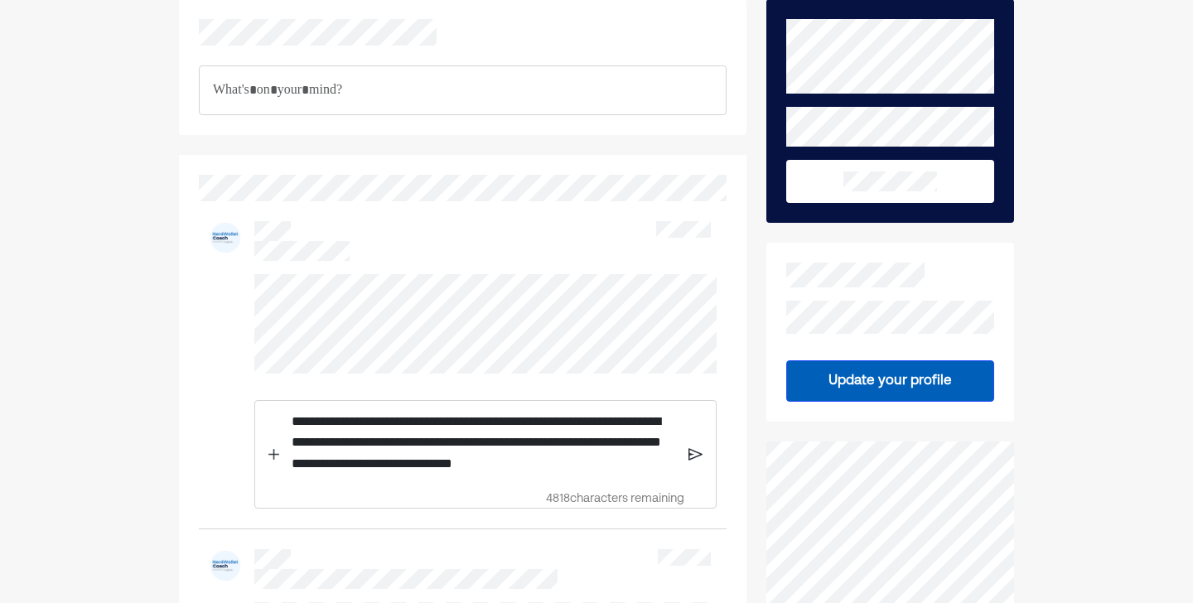
scroll to position [89, 0]
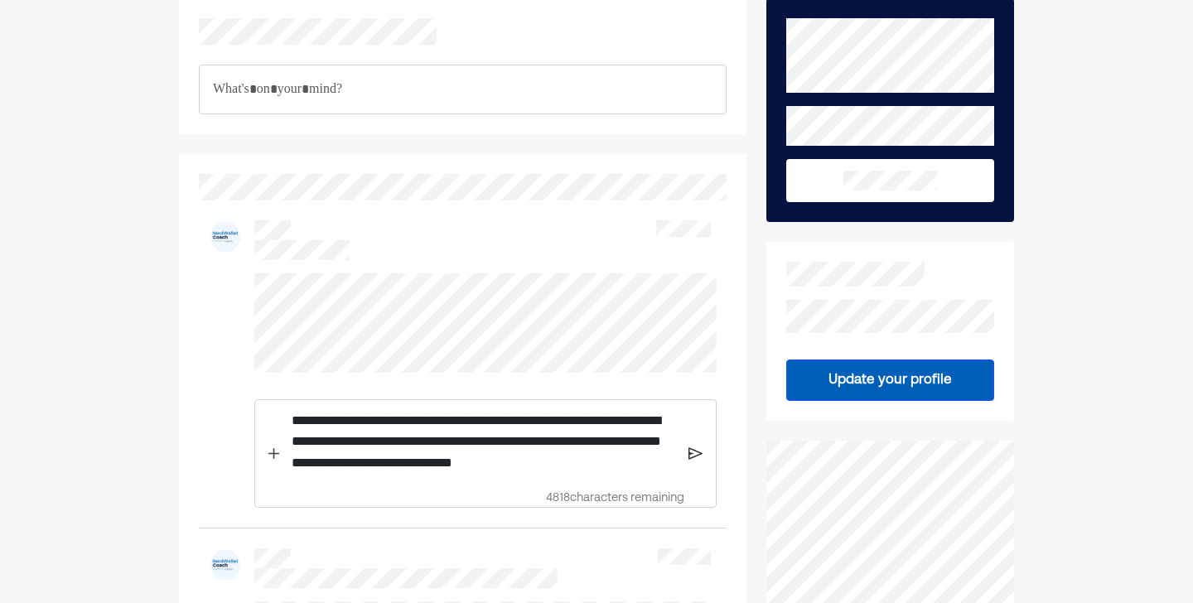
click at [697, 461] on img at bounding box center [696, 453] width 14 height 15
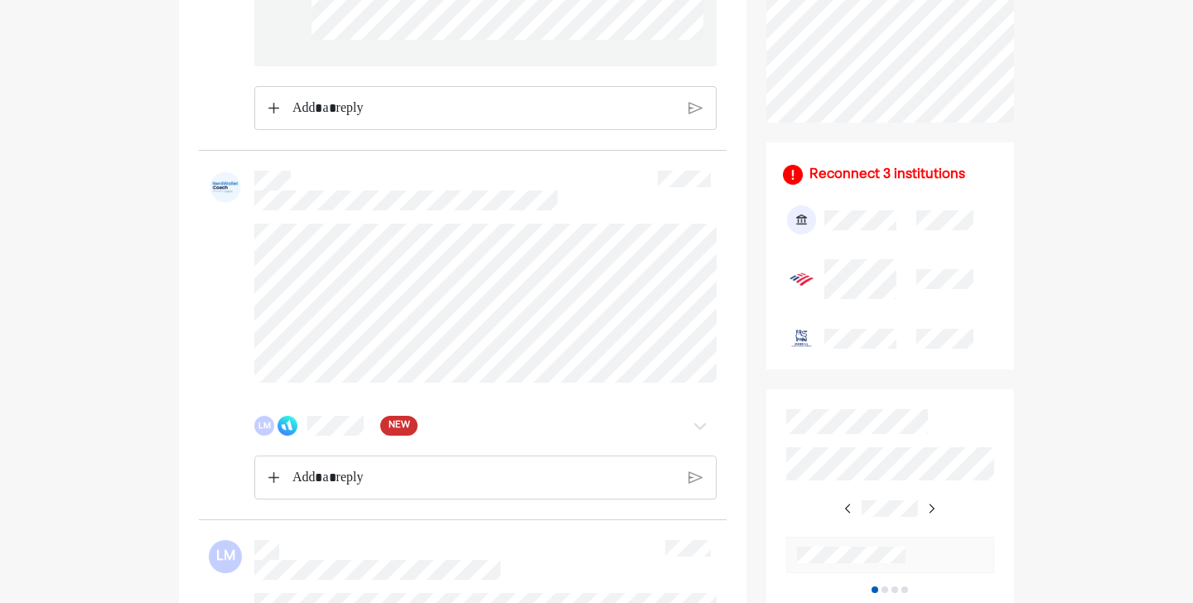
scroll to position [590, 0]
